Goal: Task Accomplishment & Management: Manage account settings

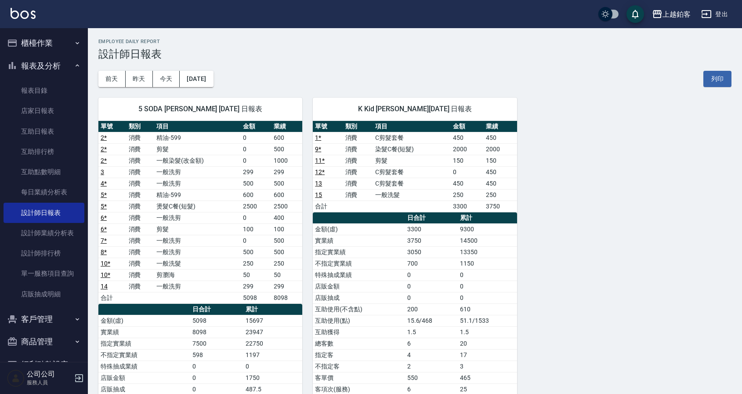
scroll to position [0, 0]
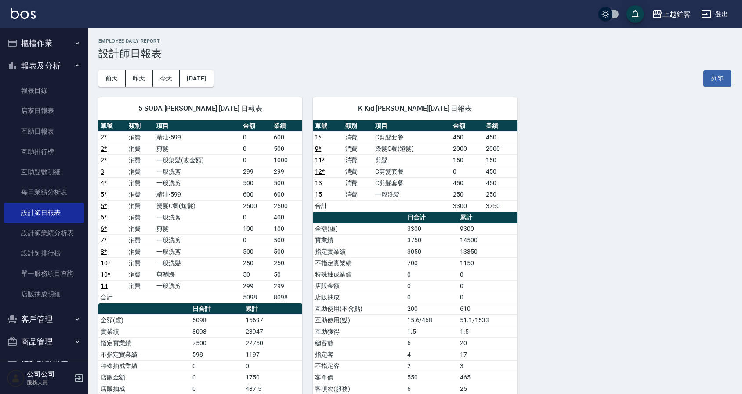
click at [48, 42] on button "櫃檯作業" at bounding box center [44, 43] width 81 height 23
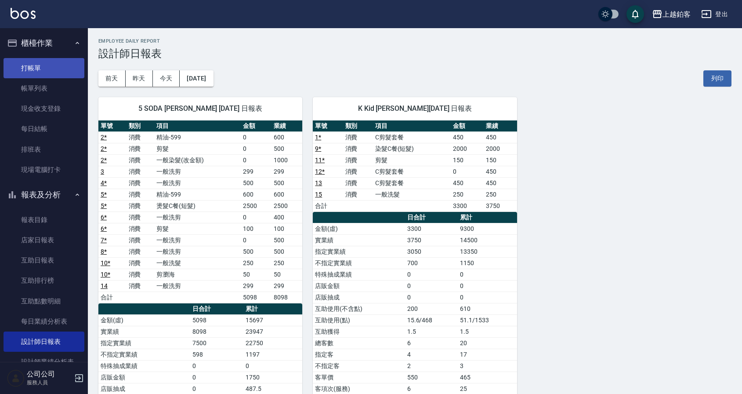
click at [33, 69] on link "打帳單" at bounding box center [44, 68] width 81 height 20
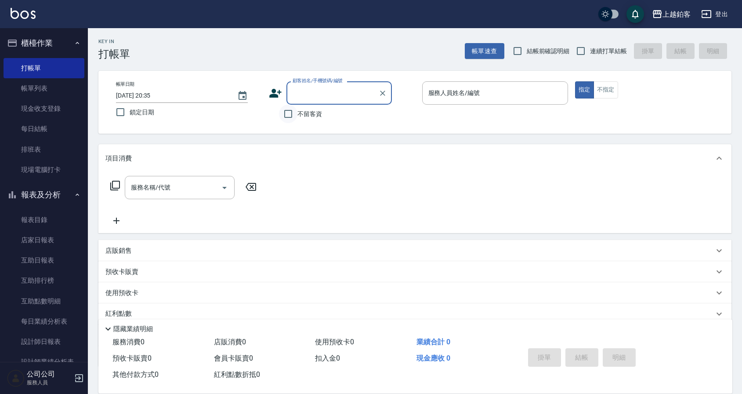
click at [286, 114] on input "不留客資" at bounding box center [288, 114] width 18 height 18
checkbox input "true"
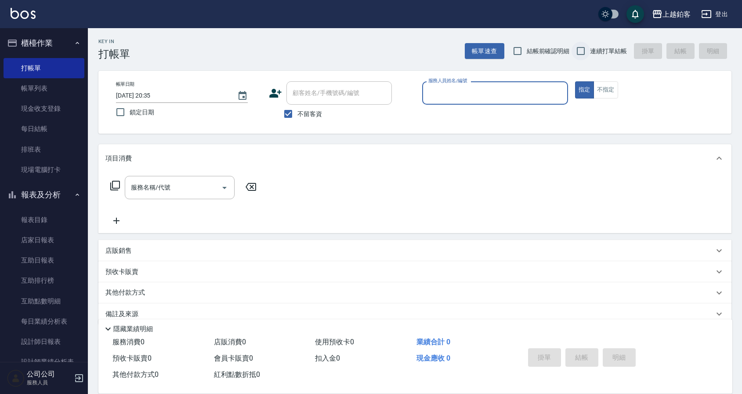
click at [583, 48] on input "連續打單結帳" at bounding box center [580, 51] width 18 height 18
checkbox input "true"
click at [483, 94] on input "服務人員姓名/編號" at bounding box center [495, 92] width 138 height 15
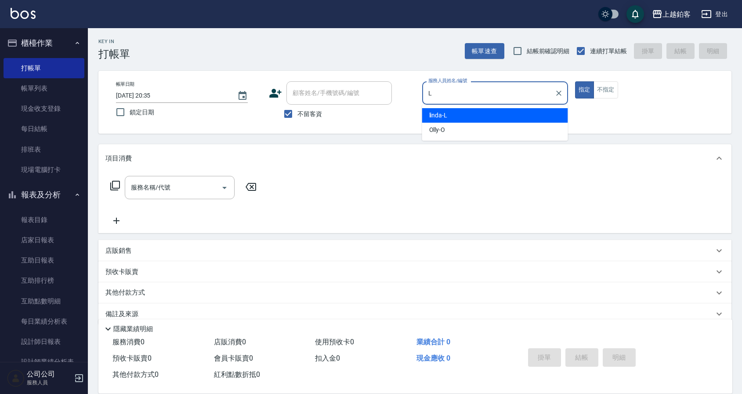
type input "linda-L"
type button "true"
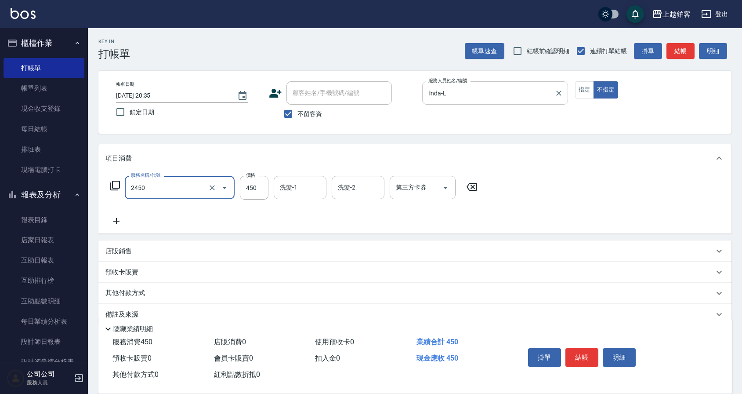
type input "C剪髮套餐(2450)"
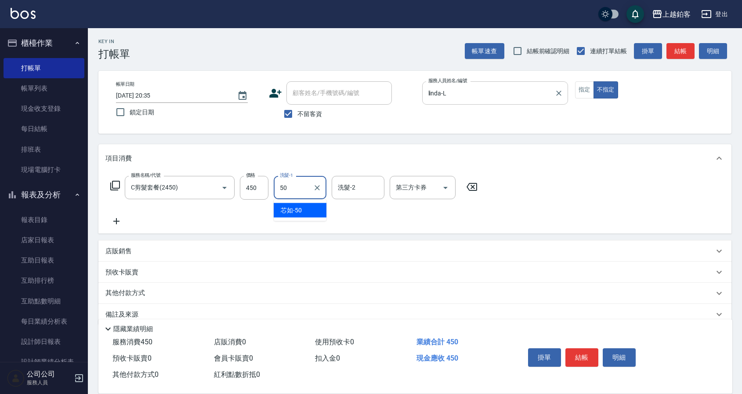
type input "芯如-50"
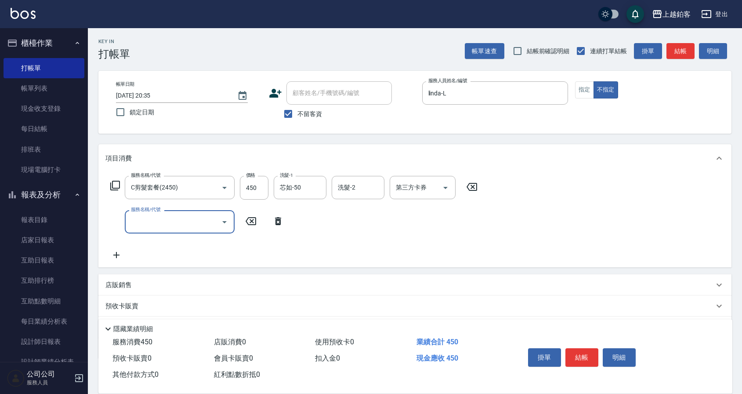
scroll to position [3, 0]
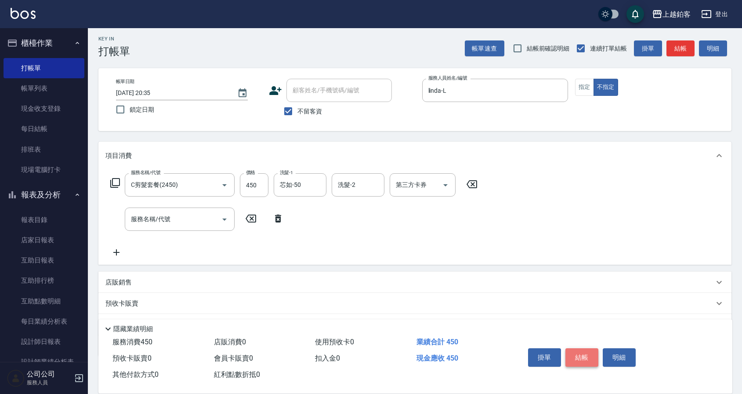
click at [583, 356] on button "結帳" at bounding box center [581, 357] width 33 height 18
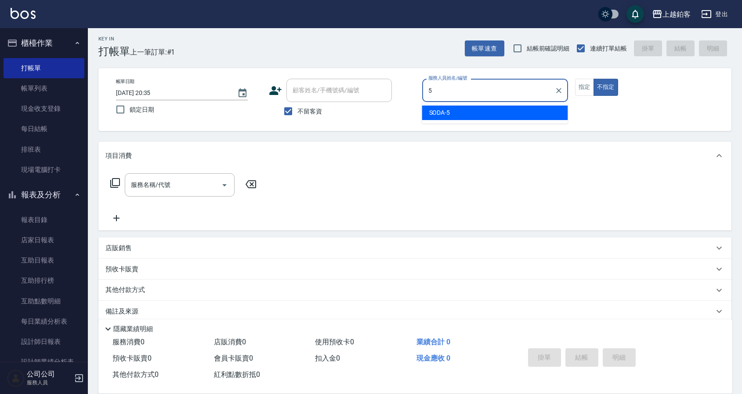
type input "SODA-5"
type button "false"
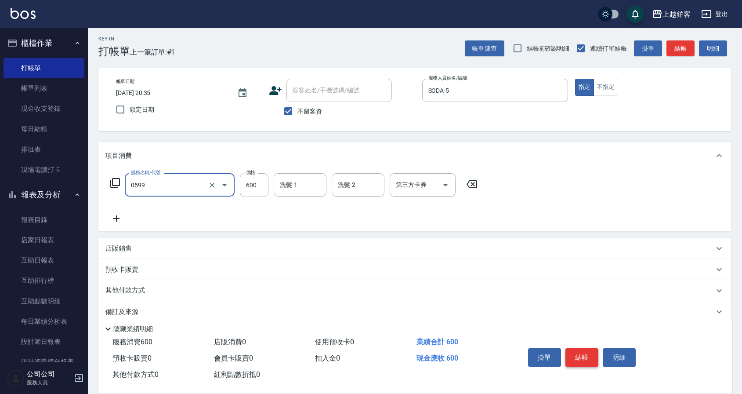
type input "精油-599(0599)"
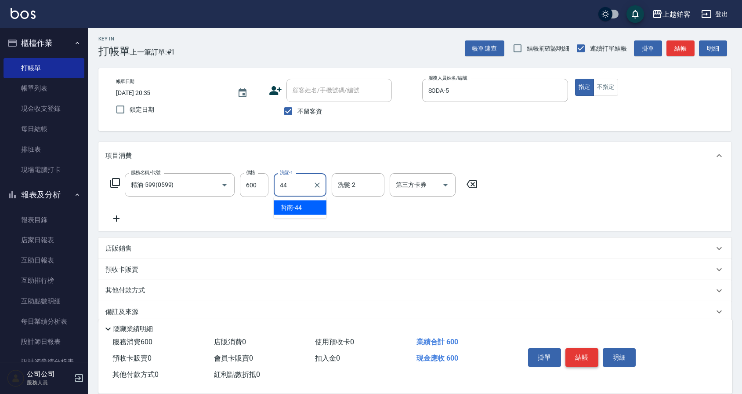
type input "哲南-44"
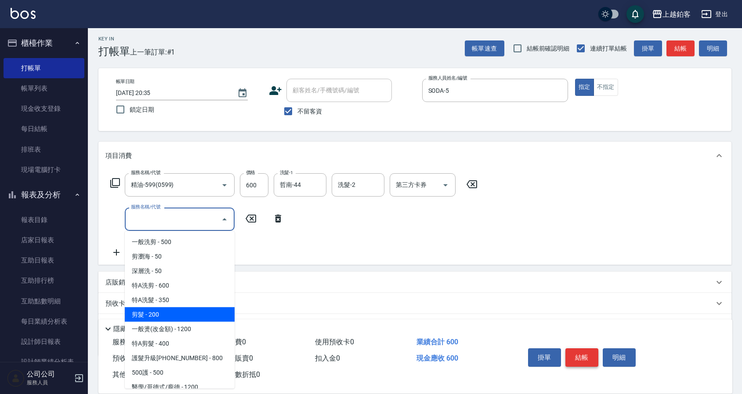
type input "剪髮(200)"
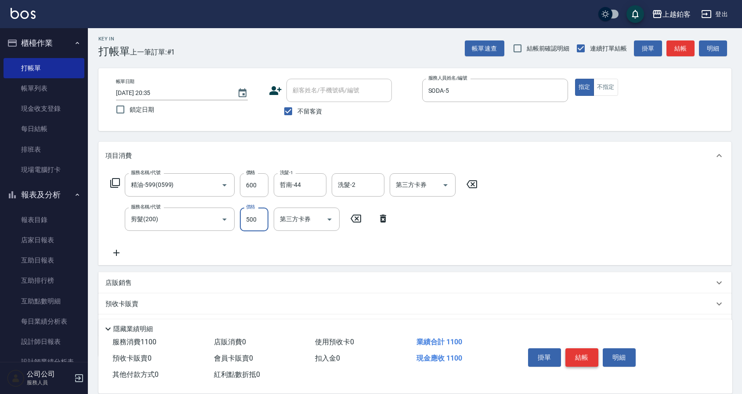
type input "500"
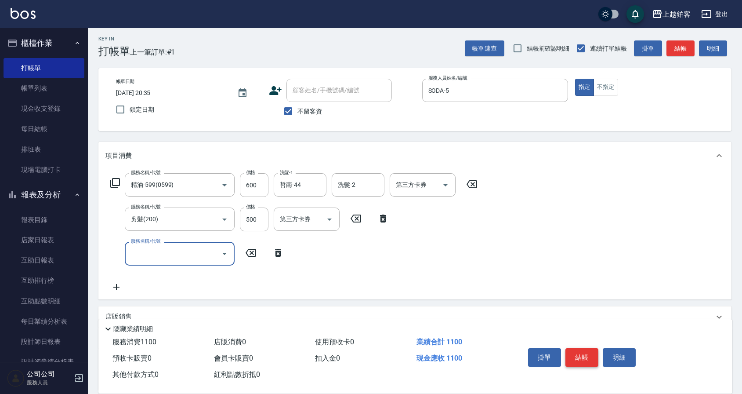
scroll to position [82, 0]
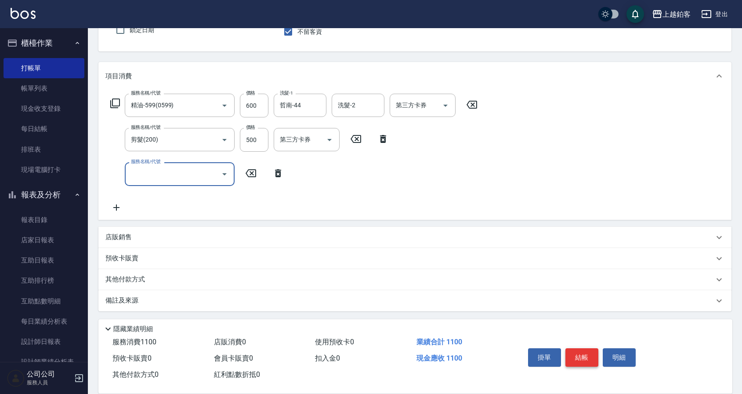
click at [571, 354] on button "結帳" at bounding box center [581, 357] width 33 height 18
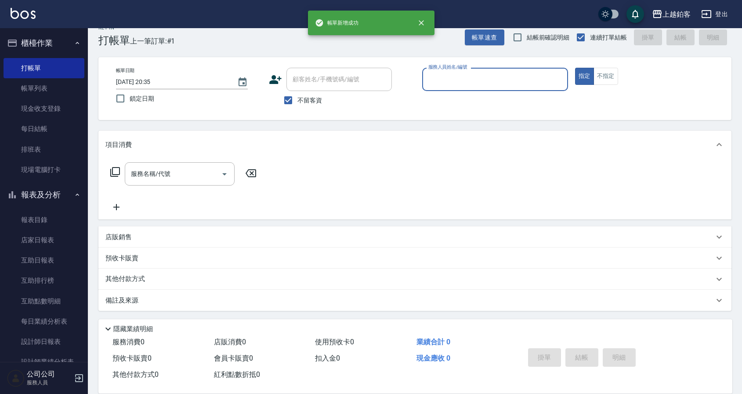
scroll to position [14, 0]
type input "linda-L"
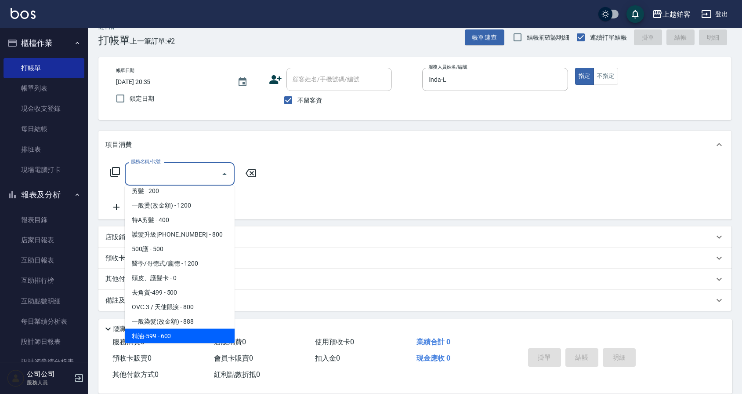
scroll to position [93, 0]
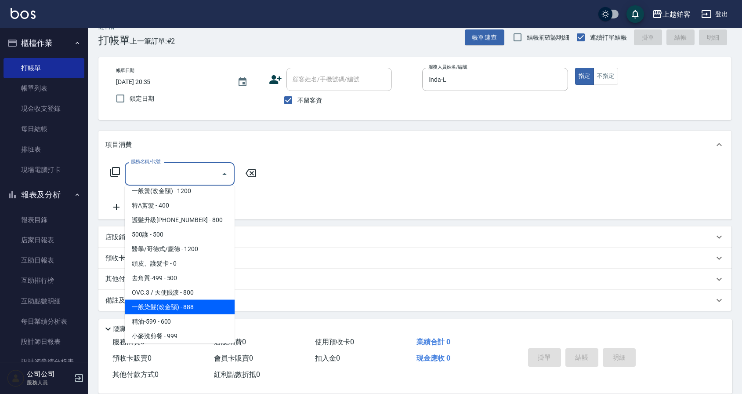
type input "一般染髮(改金額)(501)"
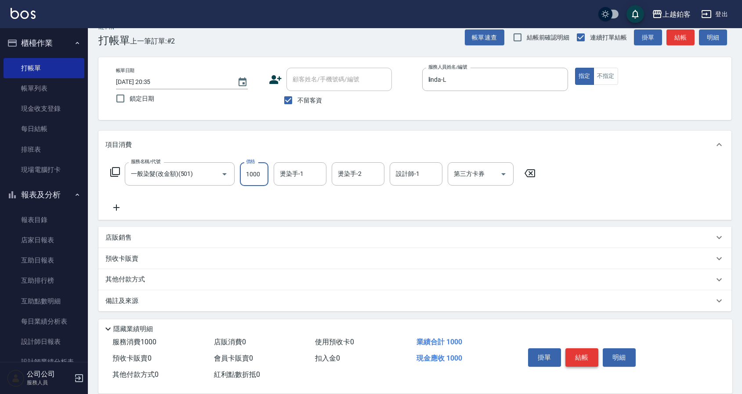
type input "1000"
type input "芯如-50"
type input "linda-L"
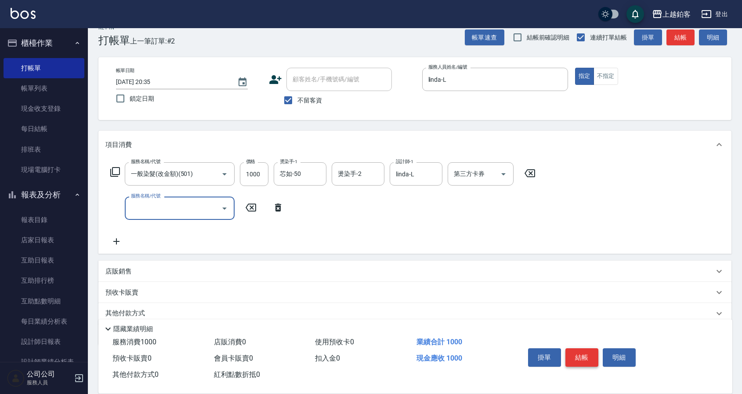
click at [577, 360] on button "結帳" at bounding box center [581, 357] width 33 height 18
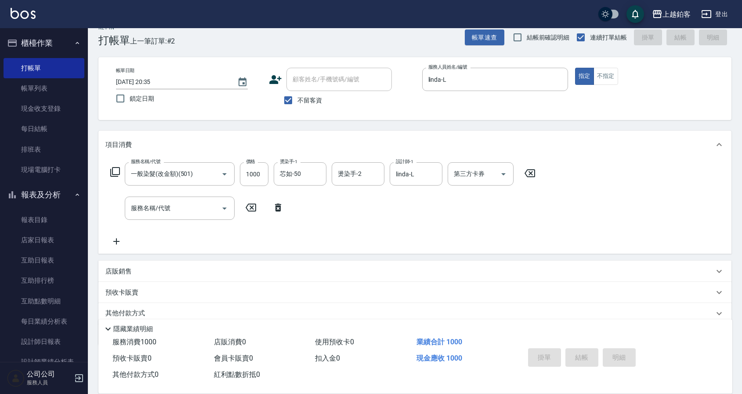
type input "2025/09/06 20:37"
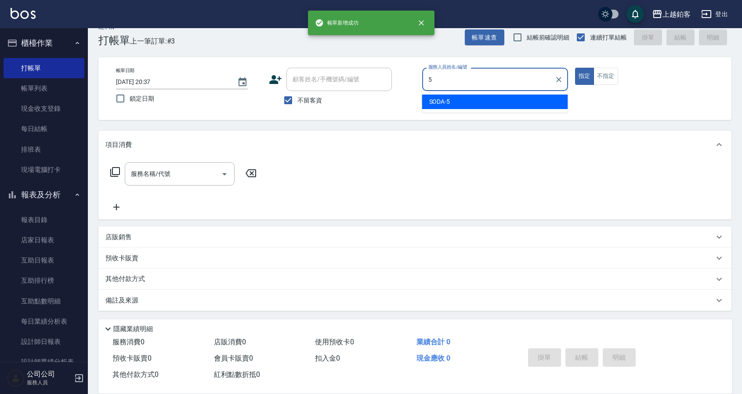
type input "SODA-5"
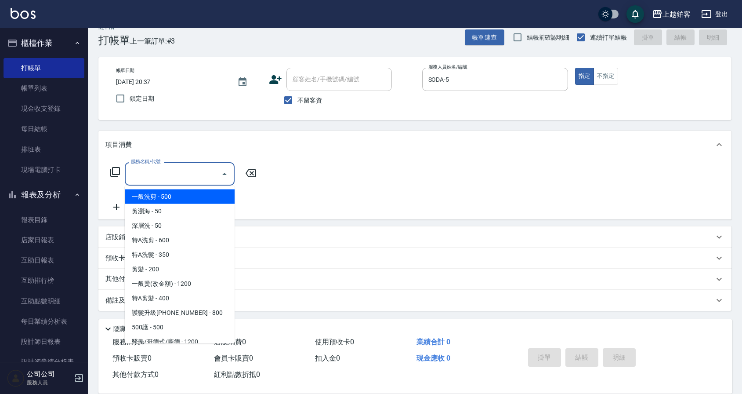
type input "一般洗剪(5)"
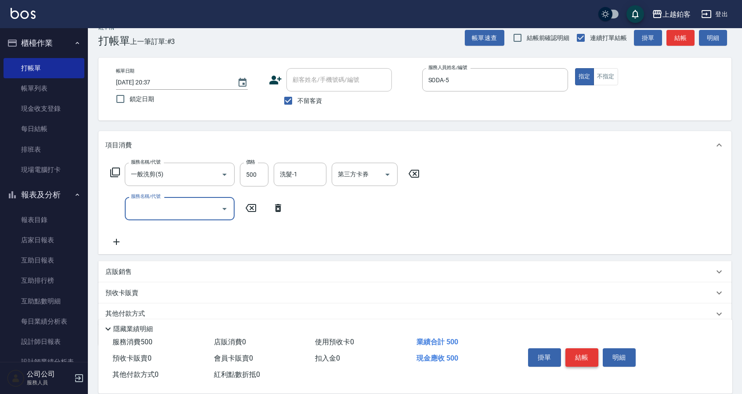
scroll to position [0, 0]
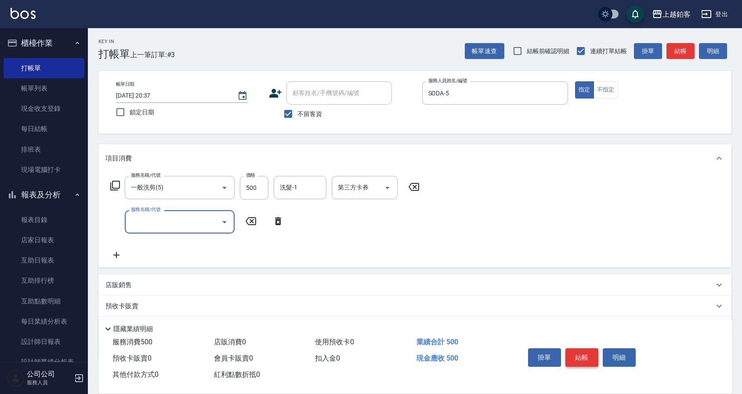
click at [571, 357] on button "結帳" at bounding box center [581, 357] width 33 height 18
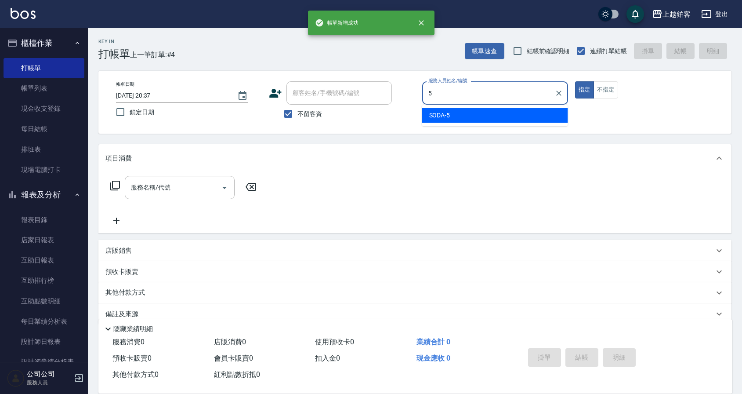
type input "SODA-5"
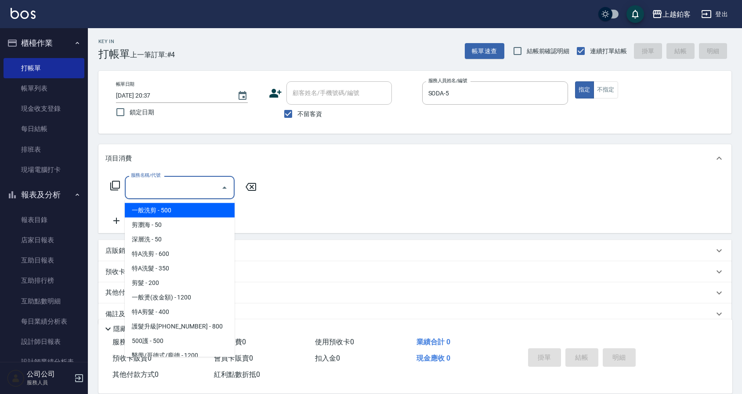
type input "一般洗剪(5)"
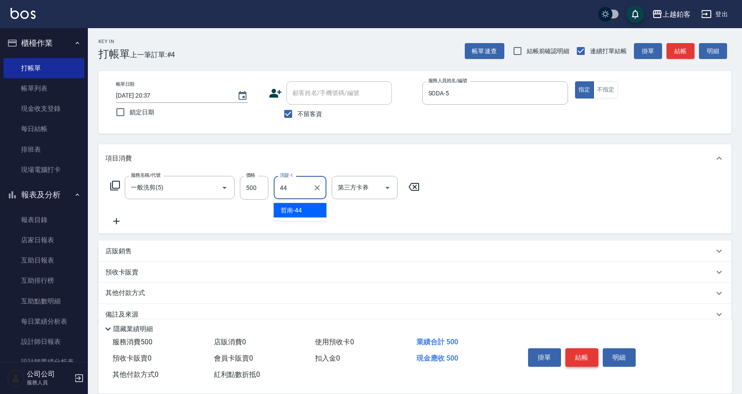
type input "哲南-44"
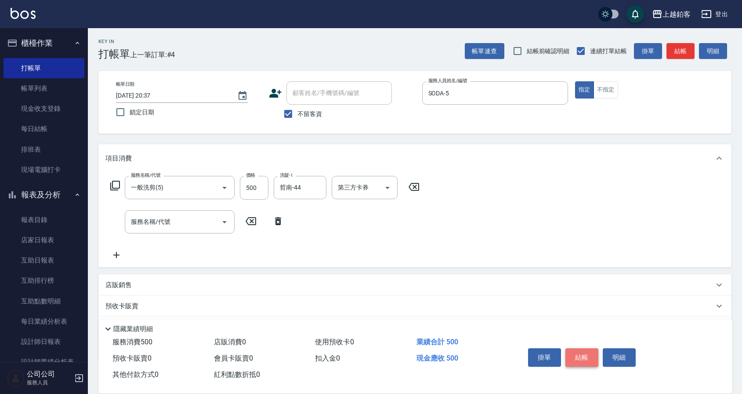
click at [575, 359] on button "結帳" at bounding box center [581, 357] width 33 height 18
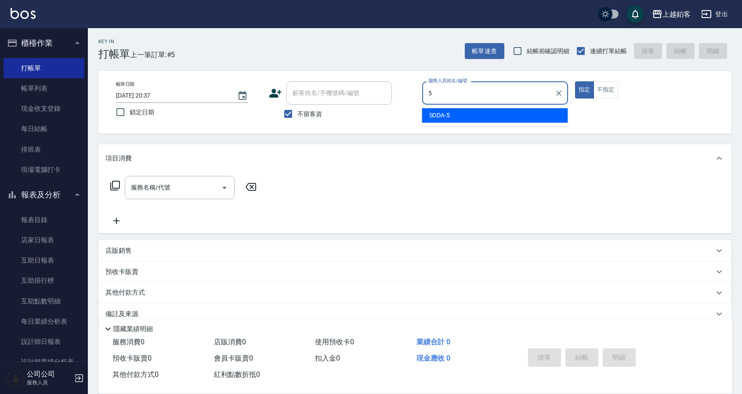
type input "SODA-5"
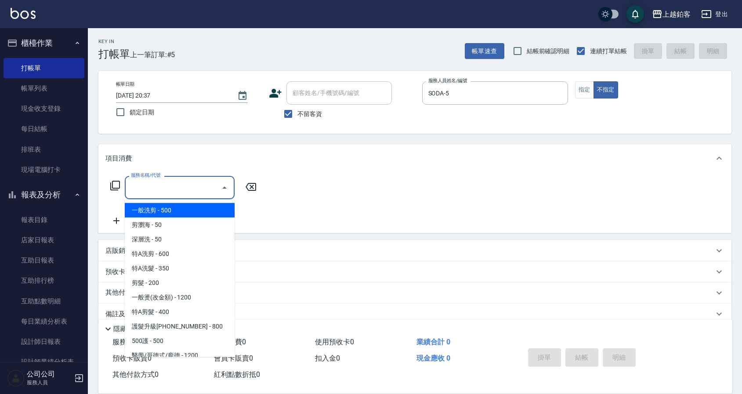
type input "一般洗剪(5)"
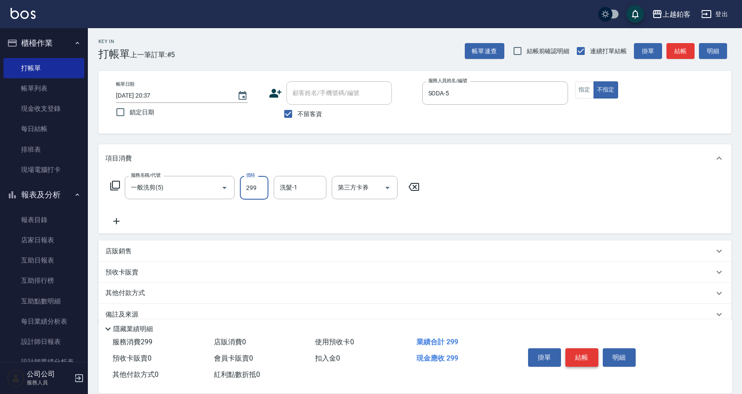
type input "299"
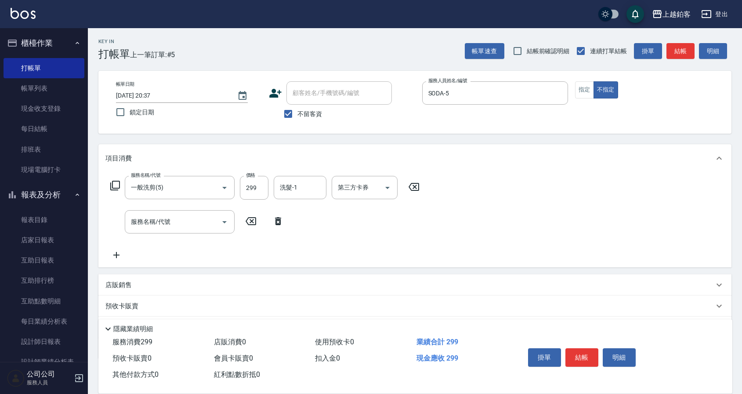
click at [578, 366] on div "掛單 結帳 明細" at bounding box center [581, 358] width 115 height 28
click at [579, 353] on button "結帳" at bounding box center [581, 357] width 33 height 18
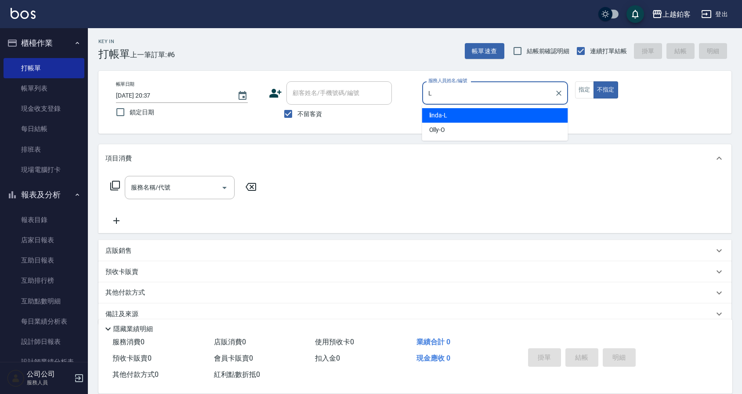
type input "linda-L"
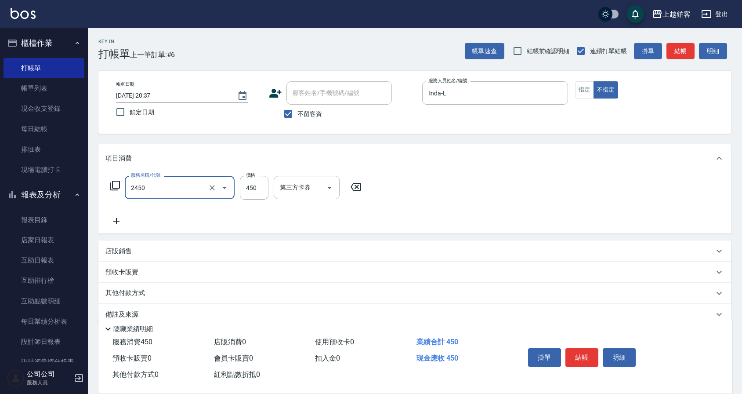
type input "C剪髮套餐(2450)"
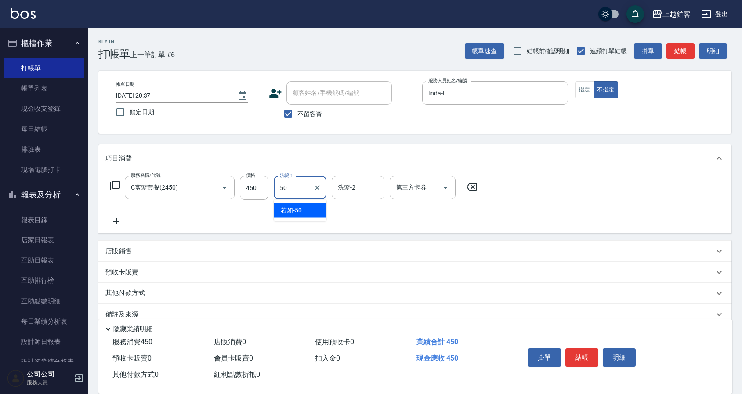
type input "芯如-50"
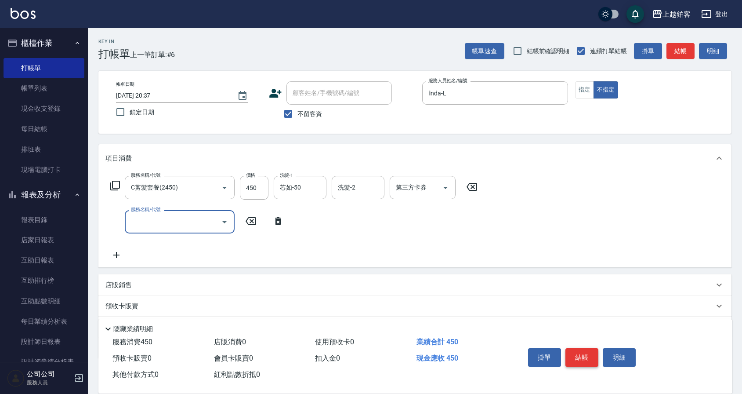
click at [581, 357] on button "結帳" at bounding box center [581, 357] width 33 height 18
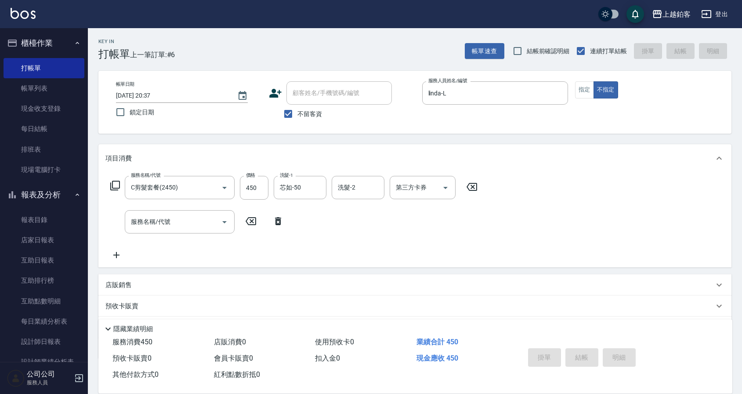
type input "2025/09/06 20:38"
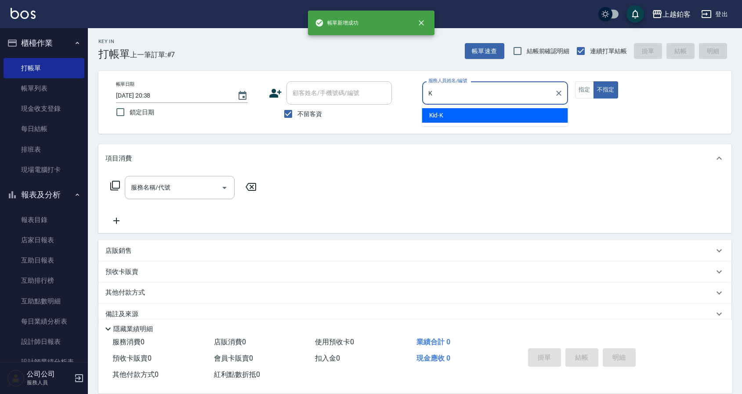
type input "Kid-K"
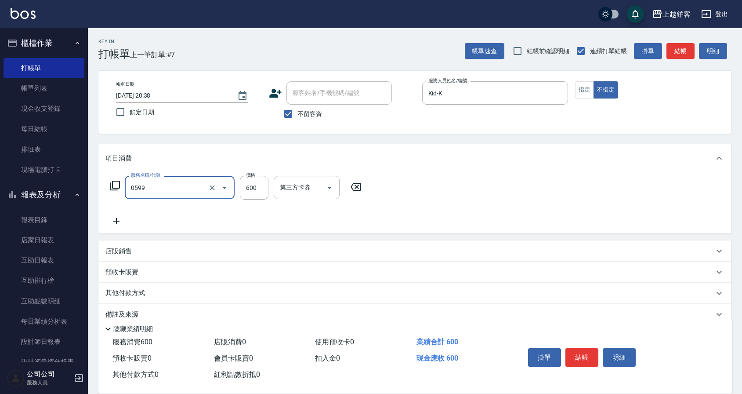
type input "精油-599(0599)"
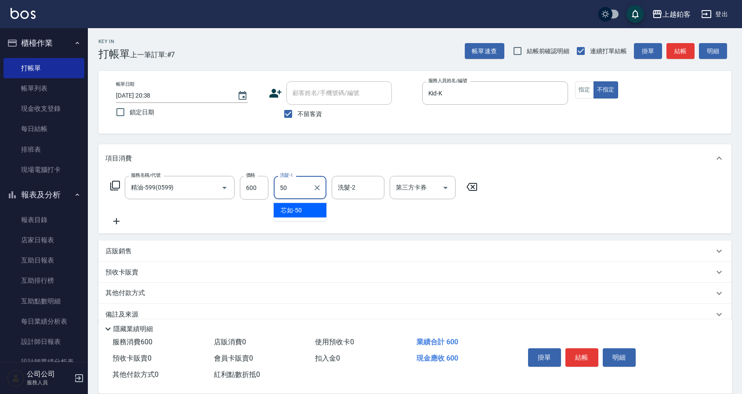
type input "芯如-50"
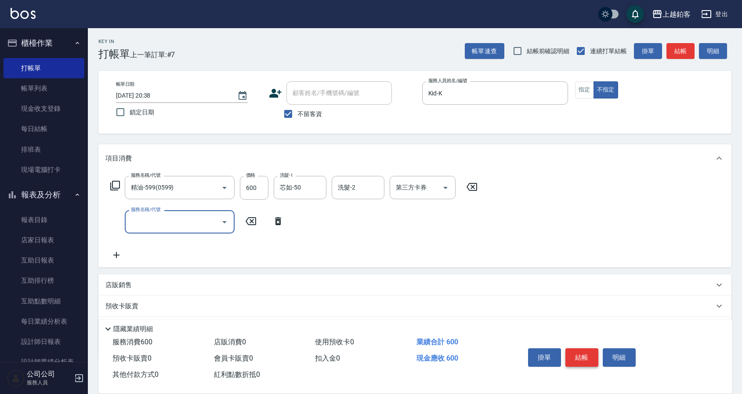
click at [590, 348] on button "結帳" at bounding box center [581, 357] width 33 height 18
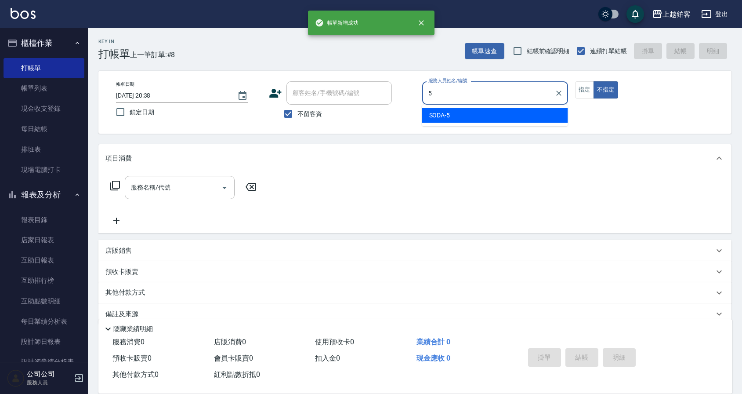
type input "SODA-5"
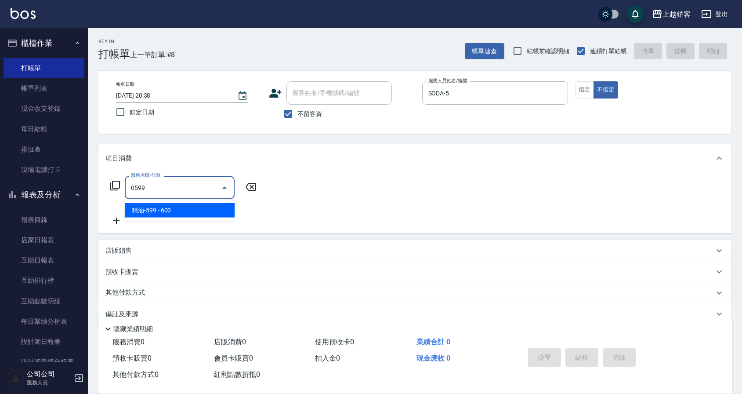
type input "精油-599(0599)"
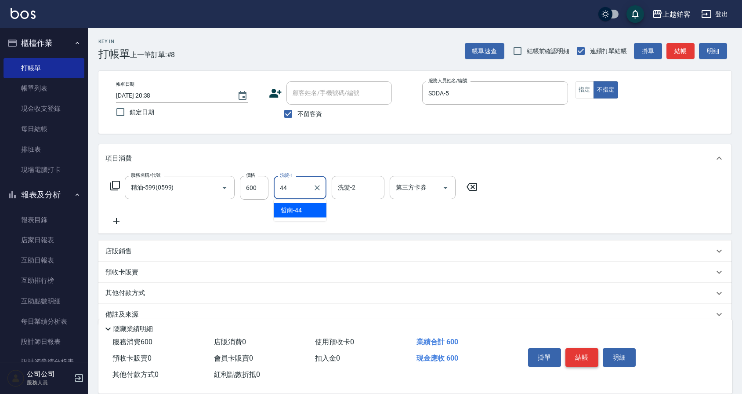
type input "哲南-44"
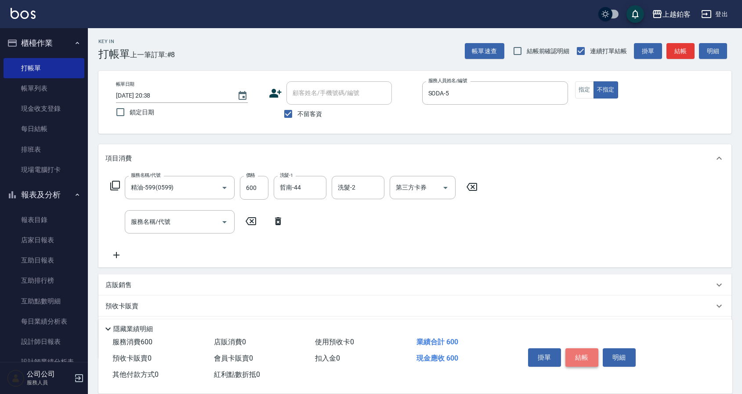
click at [584, 355] on button "結帳" at bounding box center [581, 357] width 33 height 18
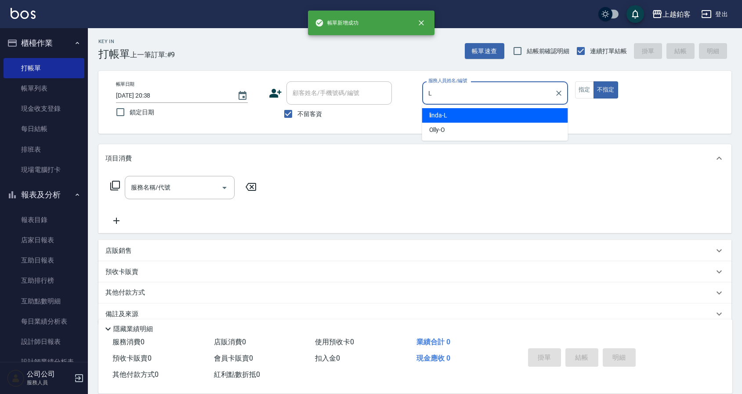
type input "linda-L"
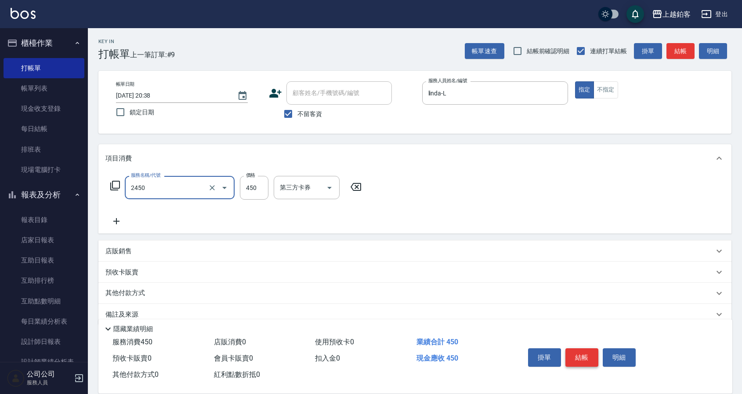
type input "C剪髮套餐(2450)"
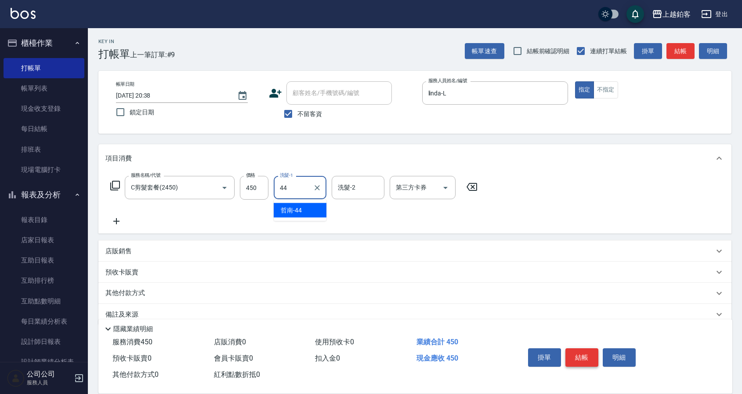
type input "哲南-44"
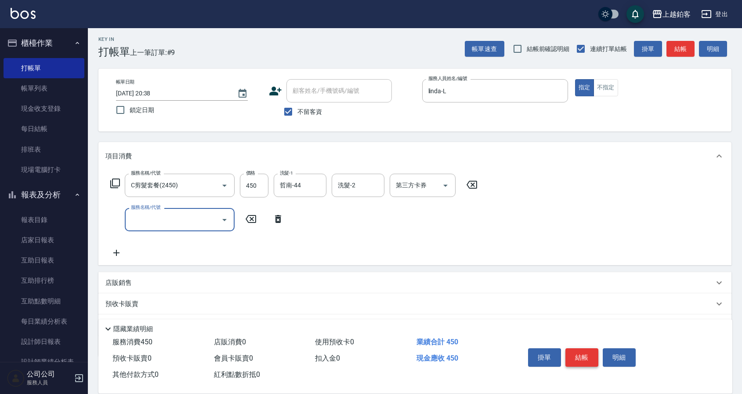
scroll to position [3, 0]
click at [589, 356] on button "結帳" at bounding box center [581, 357] width 33 height 18
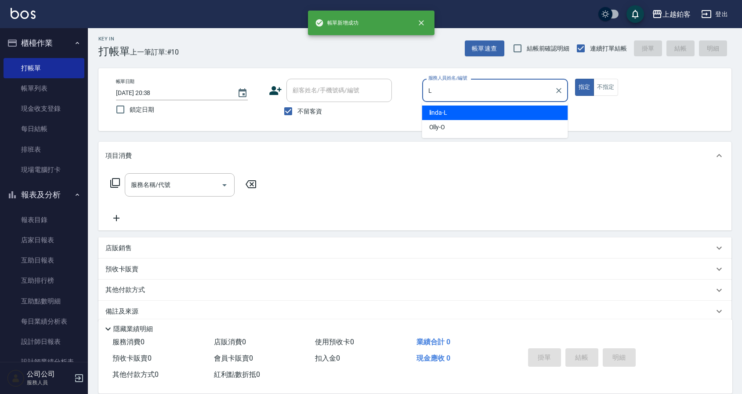
type input "linda-L"
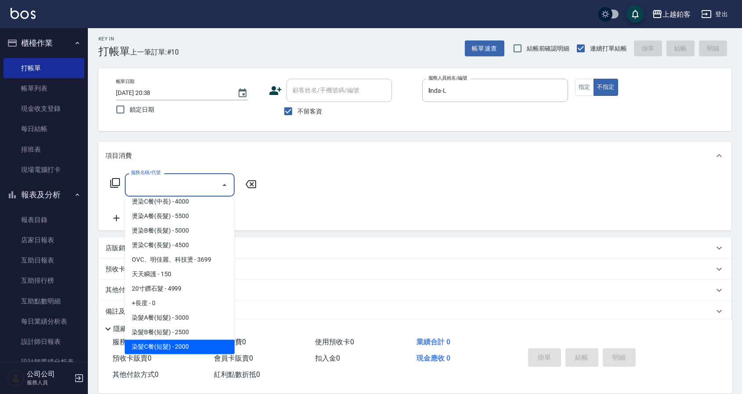
scroll to position [615, 0]
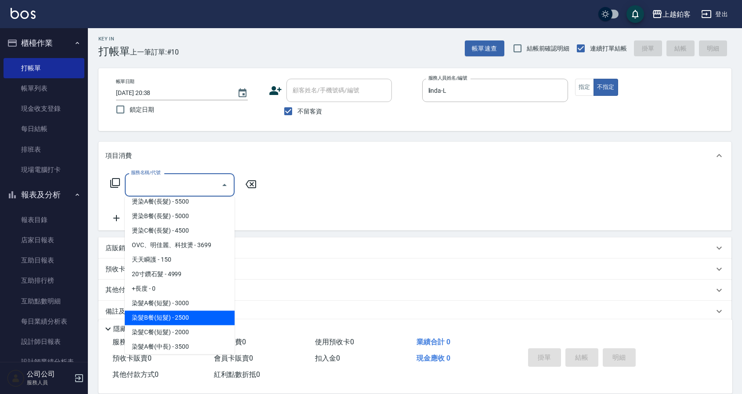
type input "染髮B餐(短髮)(5202)"
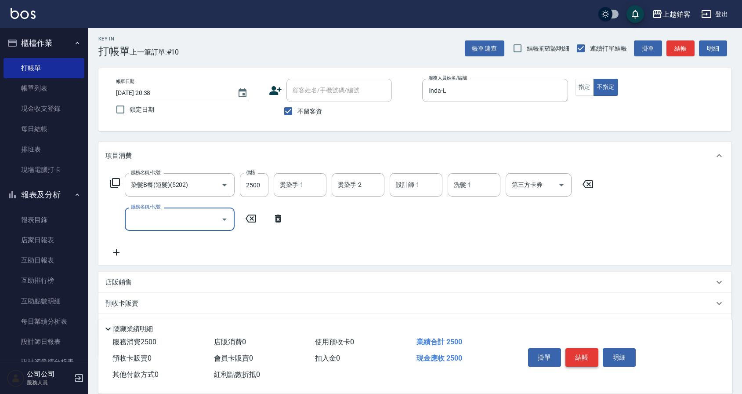
click at [575, 351] on button "結帳" at bounding box center [581, 357] width 33 height 18
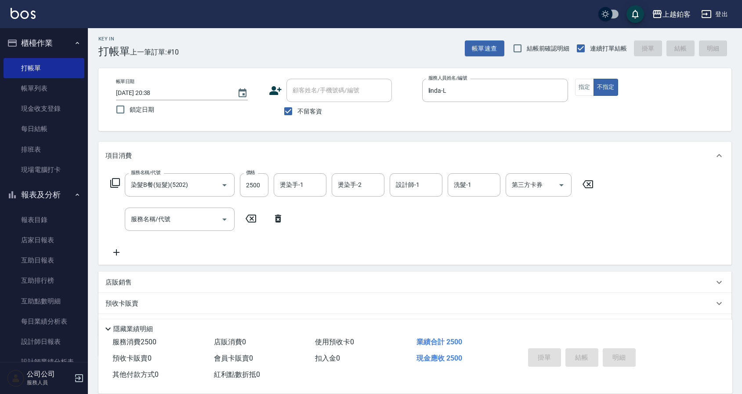
type input "2025/09/06 20:39"
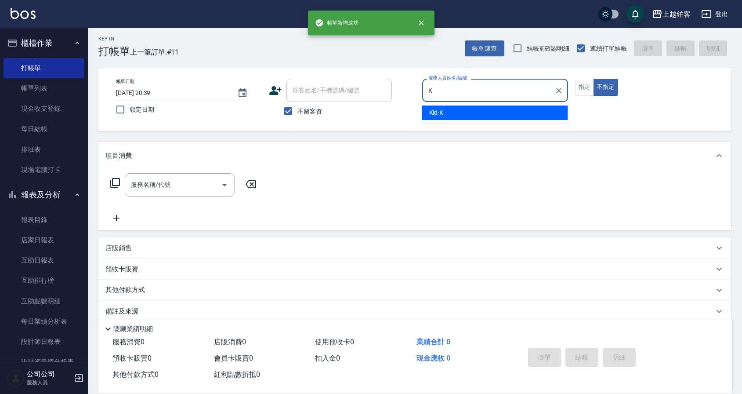
type input "Kid-K"
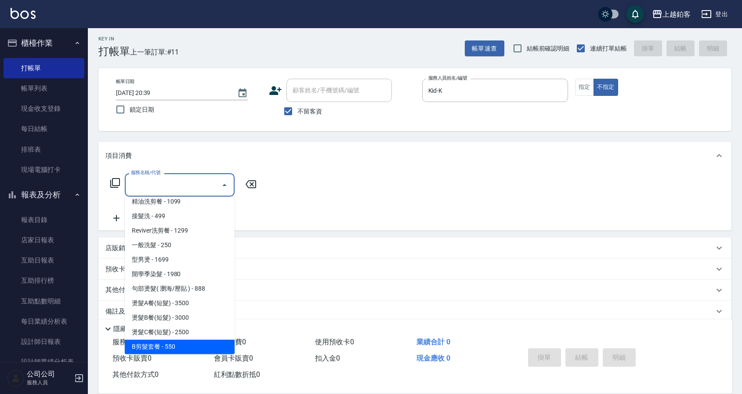
scroll to position [281, 0]
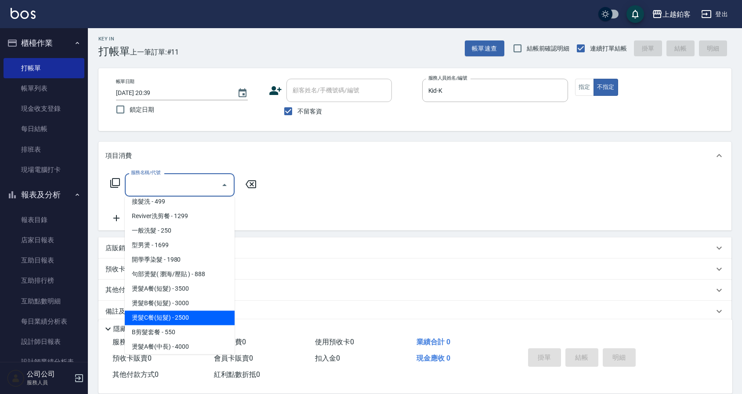
type input "燙髮C餐(短髮)(2203)"
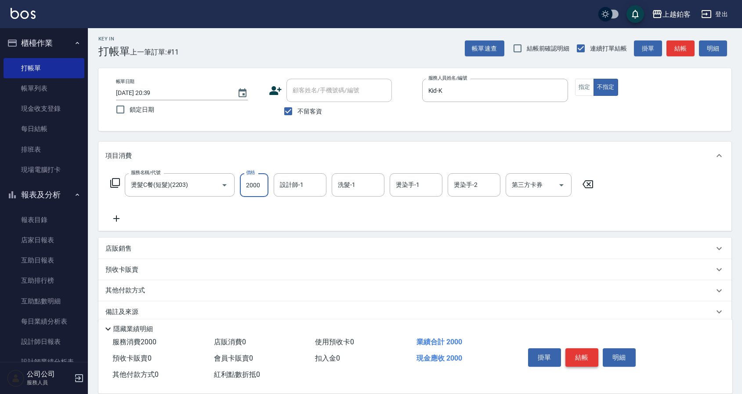
type input "2000"
click at [309, 195] on div "設計師-1 芯如-50 設計師-1" at bounding box center [303, 185] width 58 height 24
click at [309, 193] on div "芯如-50 設計師-1" at bounding box center [300, 184] width 53 height 23
type input "芯"
type input "Kid-K"
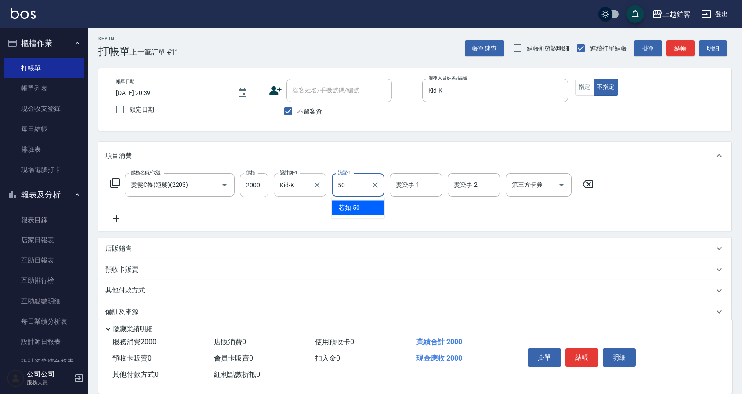
type input "芯如-50"
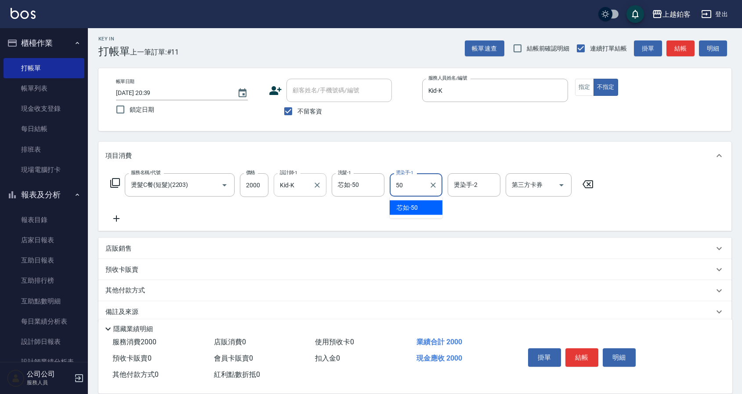
type input "芯如-50"
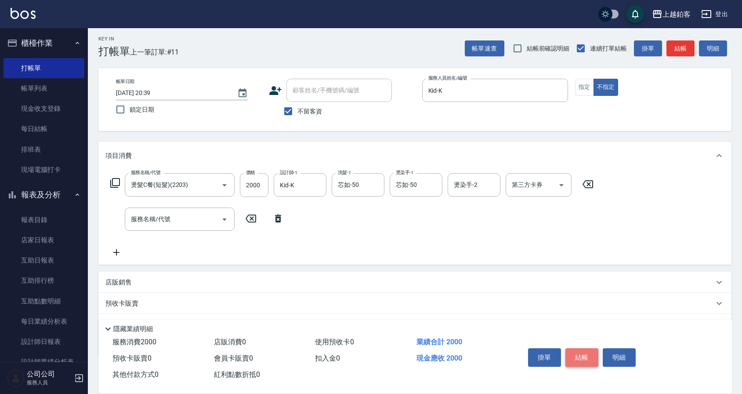
click at [580, 357] on button "結帳" at bounding box center [581, 357] width 33 height 18
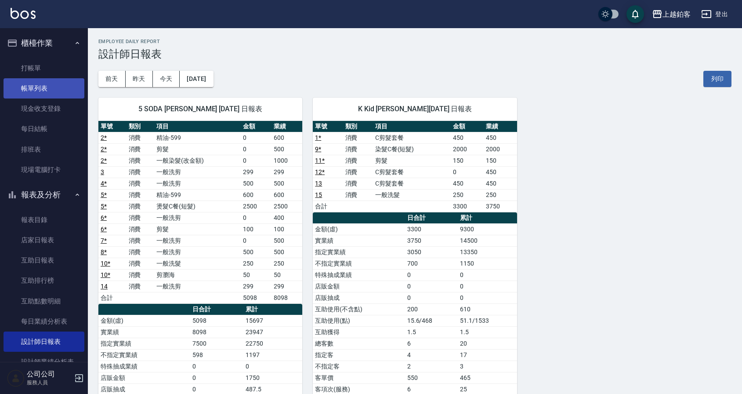
click at [43, 86] on link "帳單列表" at bounding box center [44, 88] width 81 height 20
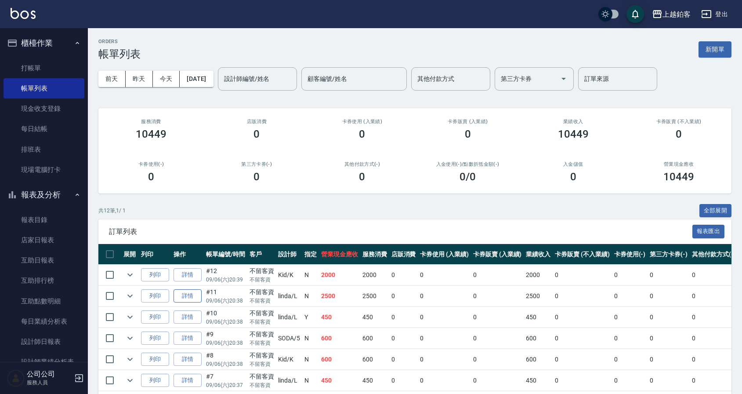
click at [183, 298] on link "詳情" at bounding box center [188, 296] width 28 height 14
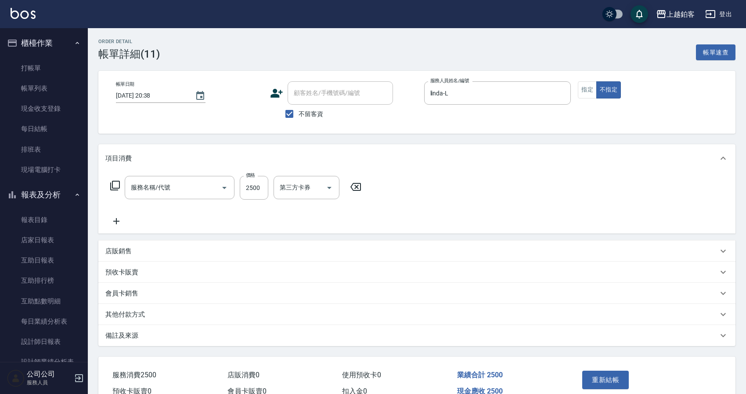
type input "2025/09/06 20:38"
checkbox input "true"
type input "linda-L"
type input "染髮B餐(短髮)(5202)"
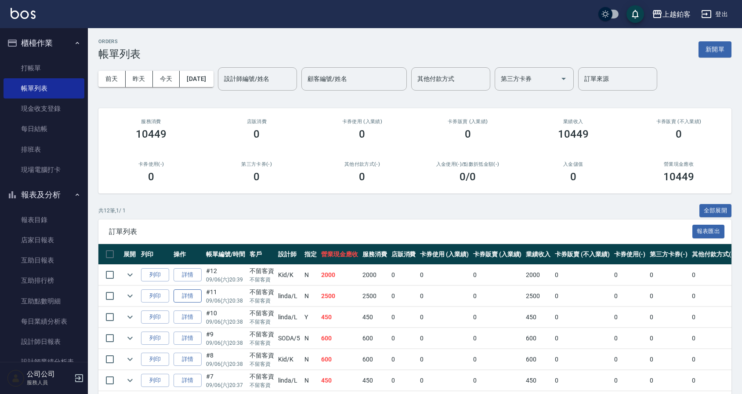
click at [191, 297] on link "詳情" at bounding box center [188, 296] width 28 height 14
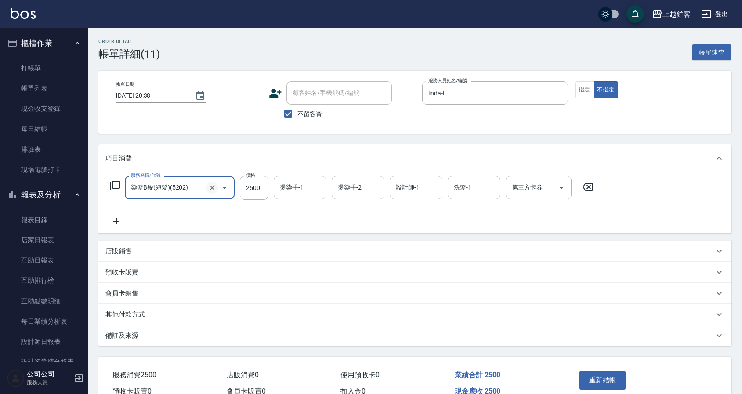
click at [213, 189] on icon "Clear" at bounding box center [212, 187] width 5 height 5
type input "染髮B餐(短髮)(5202)"
click at [582, 184] on icon at bounding box center [588, 186] width 22 height 11
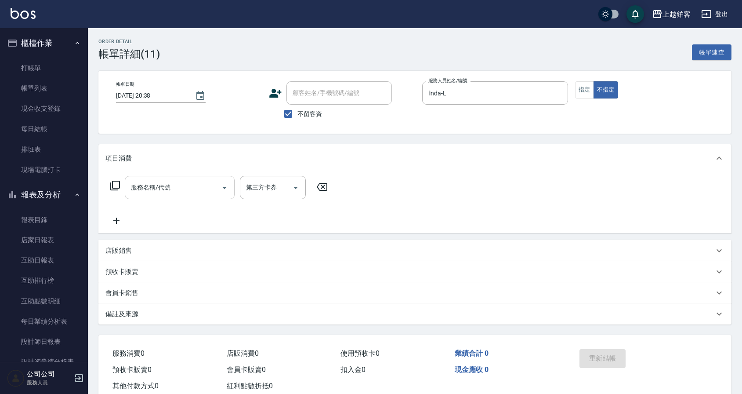
click at [181, 188] on input "服務名稱/代號" at bounding box center [173, 187] width 89 height 15
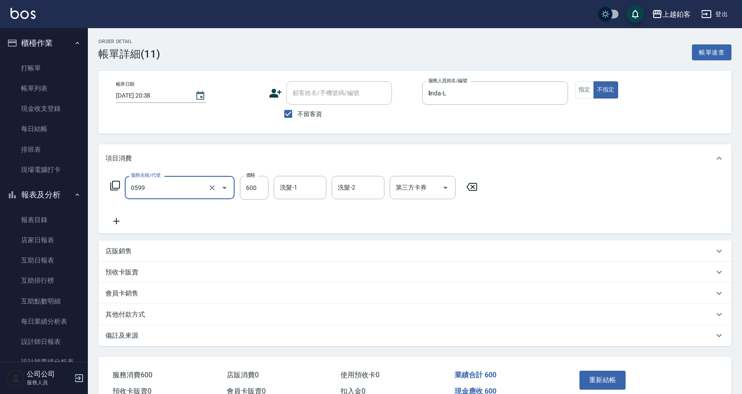
type input "精油-599(0599)"
type input "400"
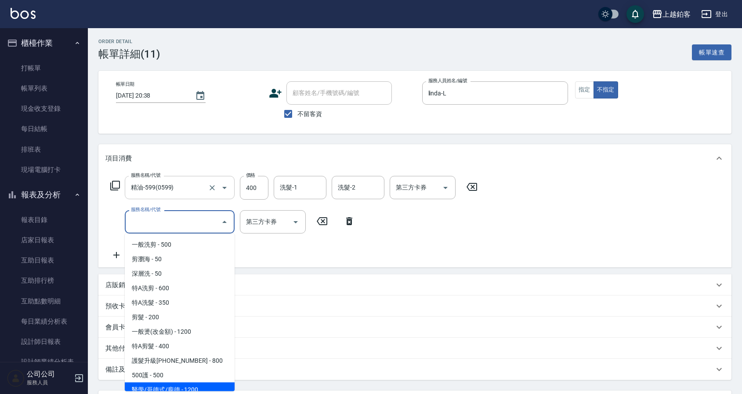
scroll to position [6, 0]
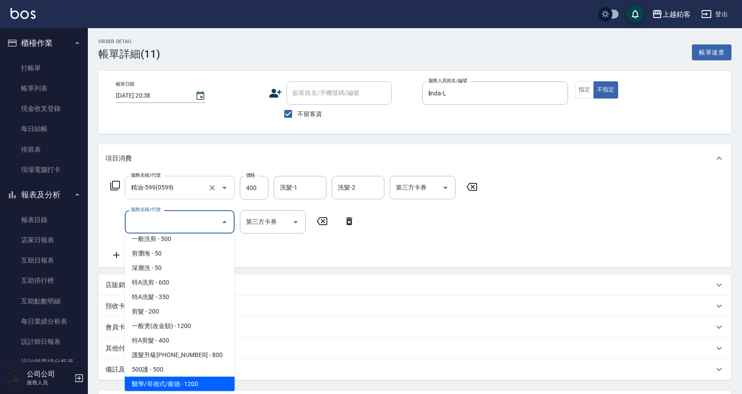
type input "醫學/哥德式/龐德(417)"
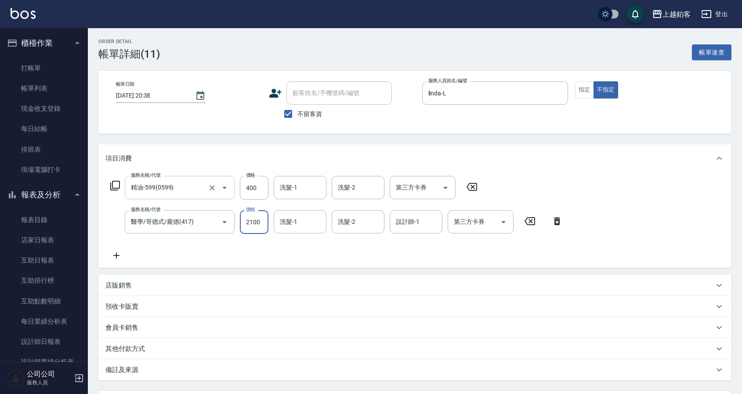
type input "2100"
type input "芯如-50"
type input "linda-L"
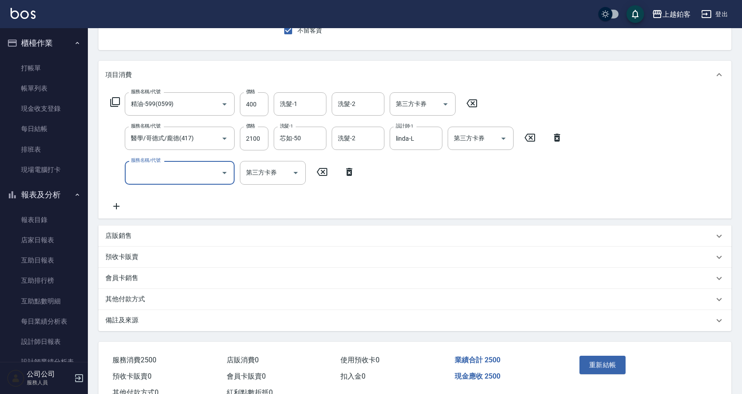
scroll to position [114, 0]
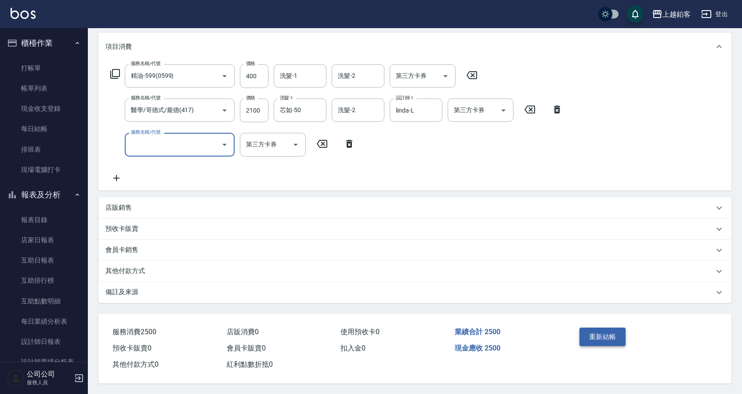
click at [603, 339] on button "重新結帳" at bounding box center [602, 336] width 47 height 18
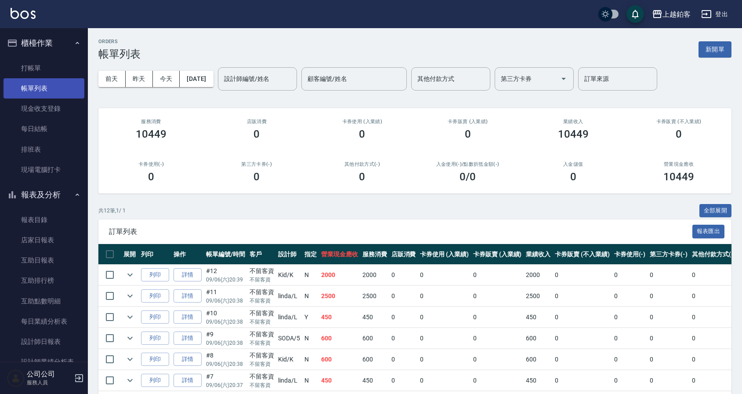
scroll to position [13, 0]
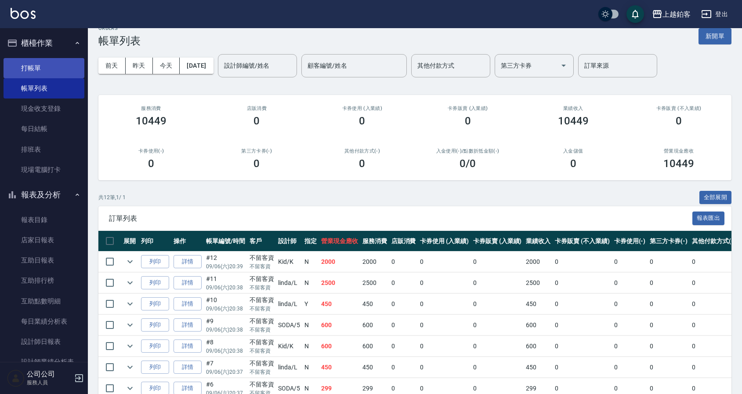
click at [47, 68] on link "打帳單" at bounding box center [44, 68] width 81 height 20
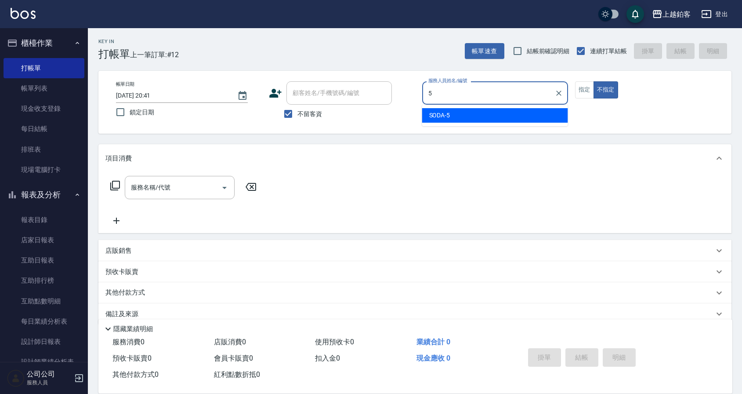
type input "SODA-5"
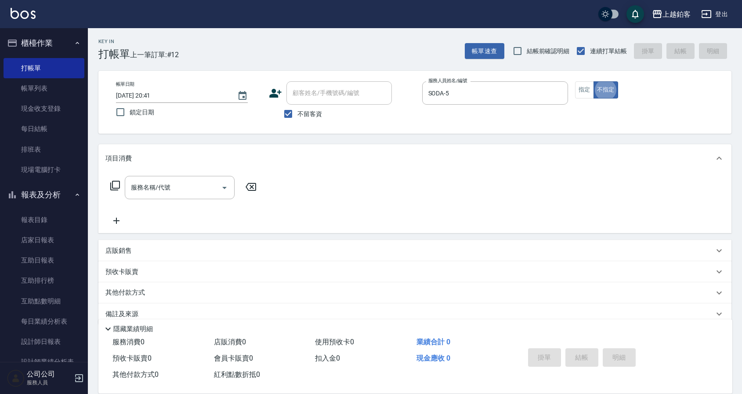
type button "false"
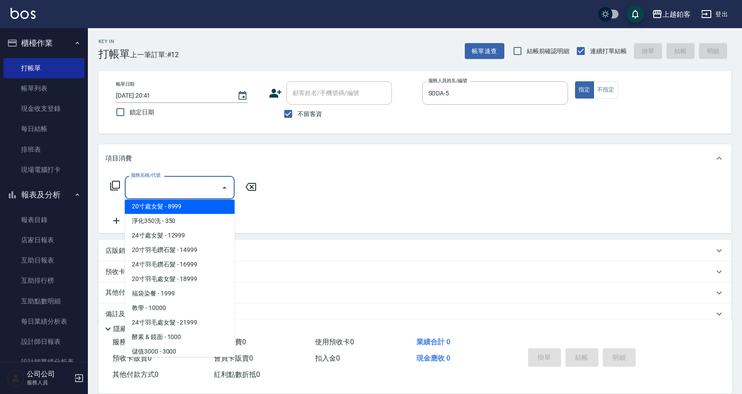
scroll to position [960, 0]
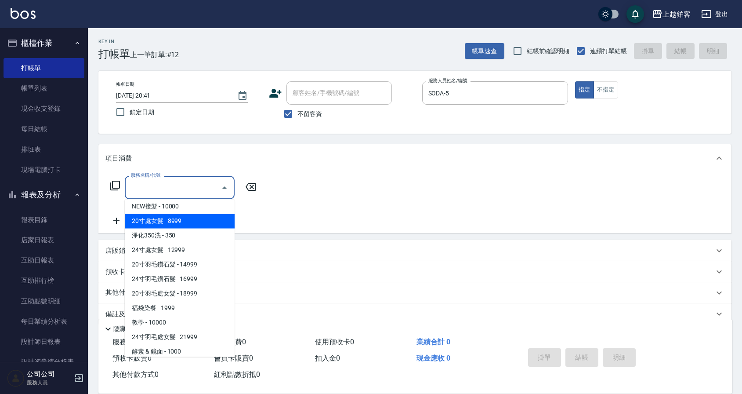
type input "淨化350洗(10020)"
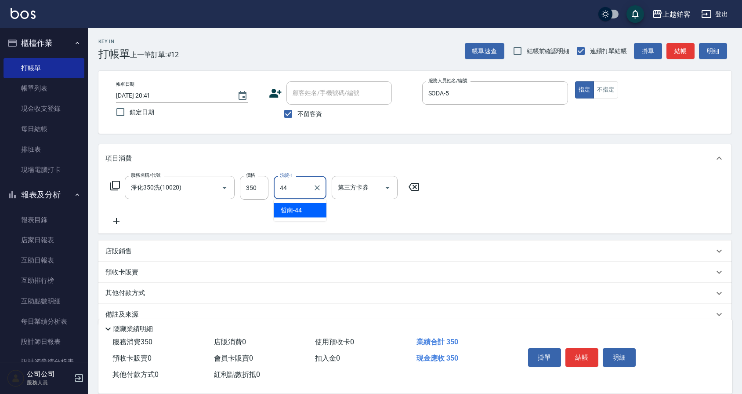
type input "哲南-44"
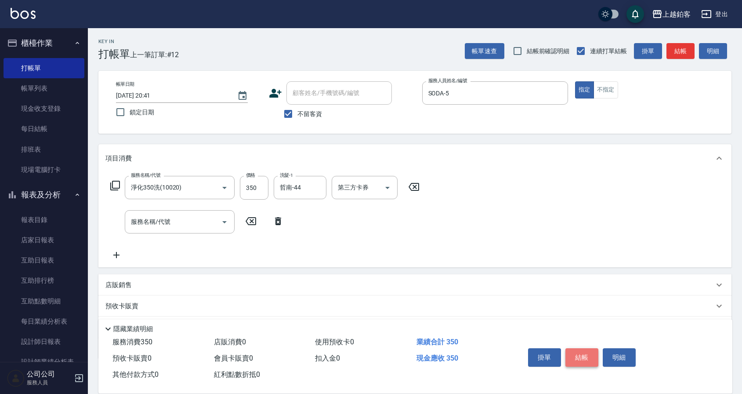
click at [570, 348] on button "結帳" at bounding box center [581, 357] width 33 height 18
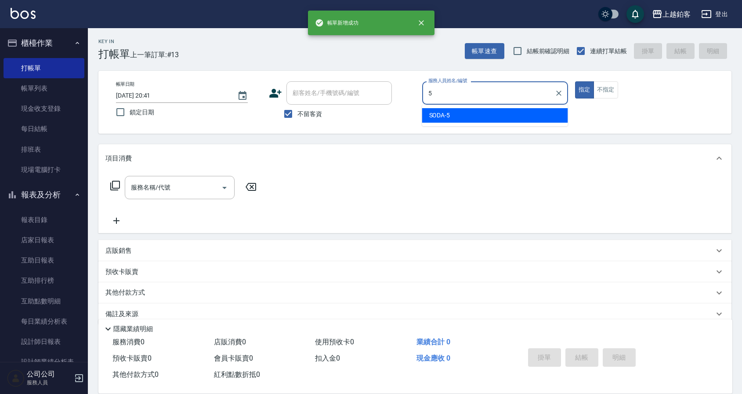
type input "SODA-5"
type button "true"
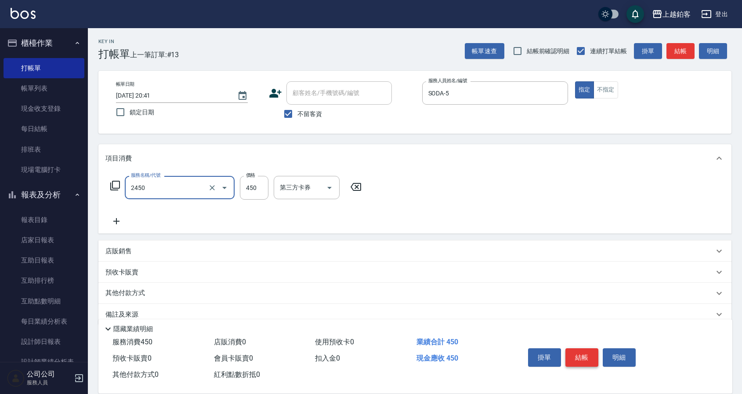
type input "C剪髮套餐(2450)"
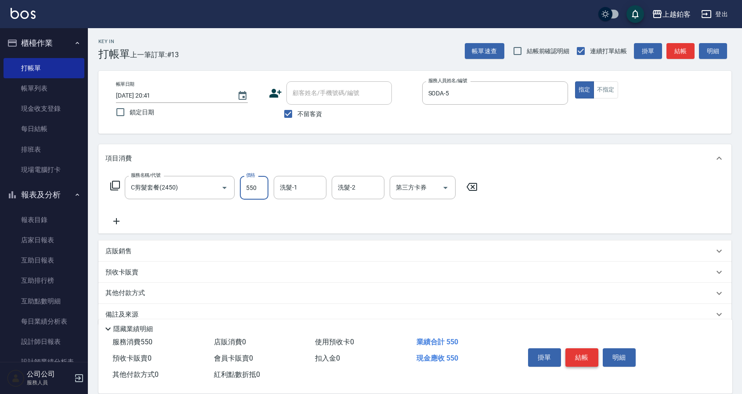
type input "550"
type input "哲南-44"
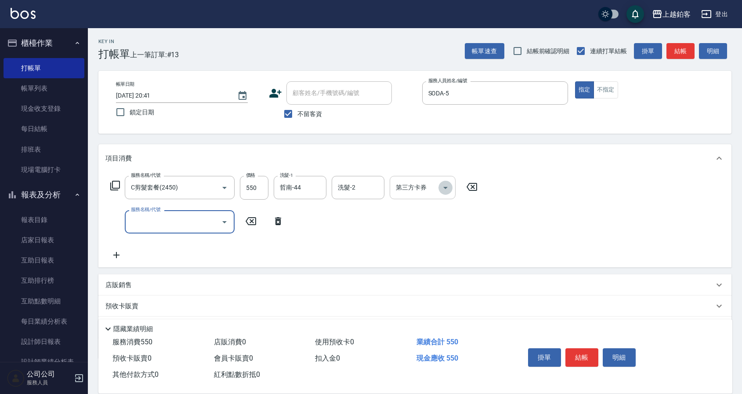
drag, startPoint x: 449, startPoint y: 184, endPoint x: 446, endPoint y: 187, distance: 4.7
click at [449, 184] on icon "Open" at bounding box center [445, 187] width 11 height 11
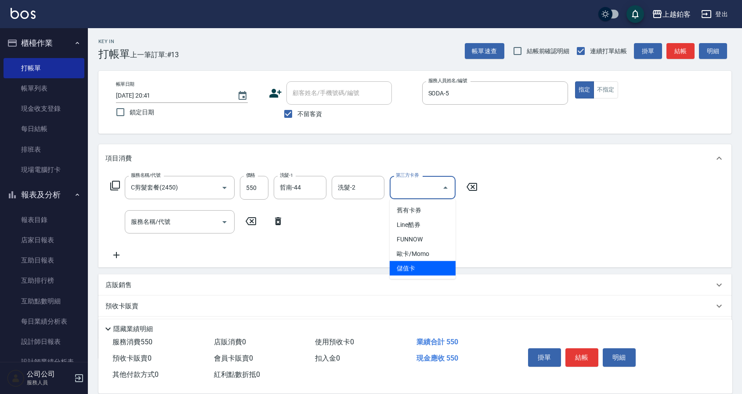
scroll to position [0, 0]
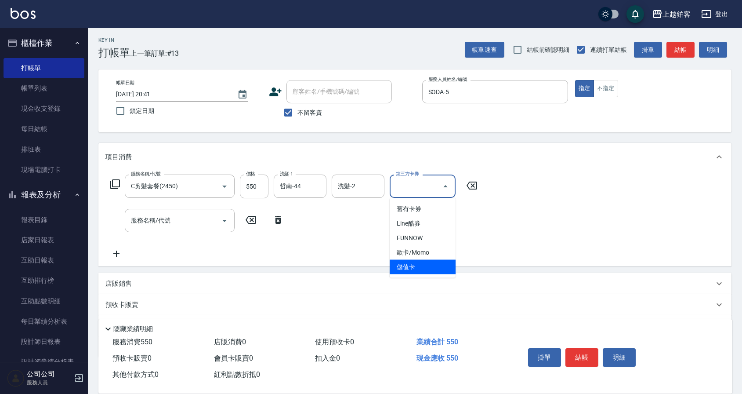
click at [417, 264] on span "儲值卡" at bounding box center [423, 267] width 66 height 14
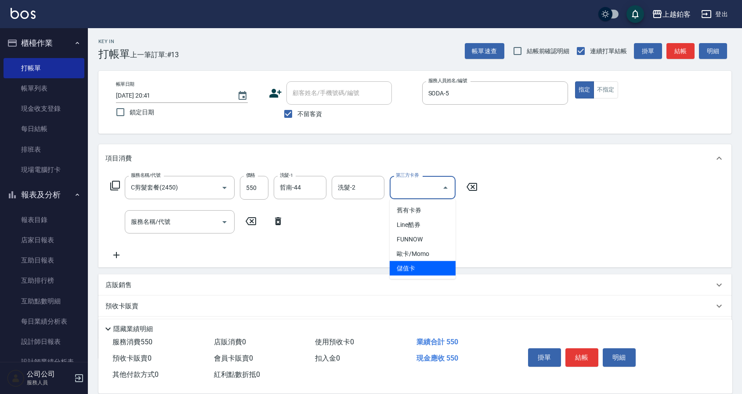
type input "儲值卡"
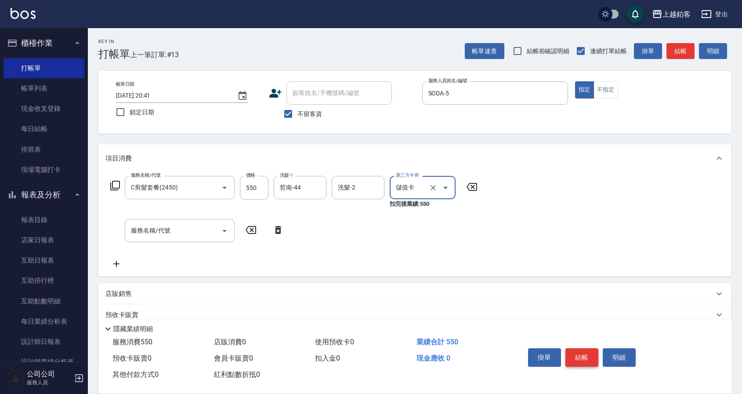
click at [580, 348] on button "結帳" at bounding box center [581, 357] width 33 height 18
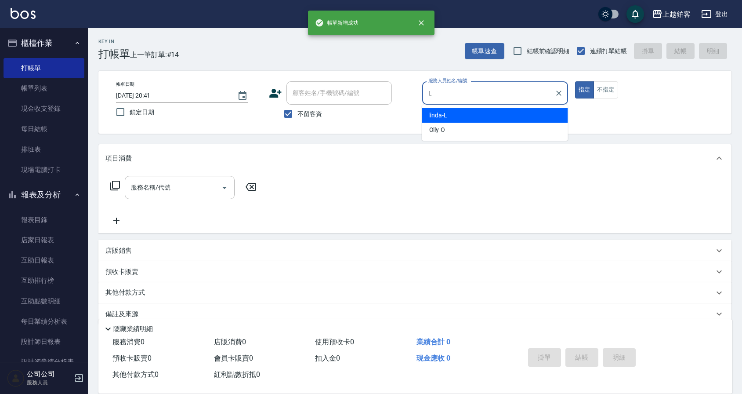
type input "linda-L"
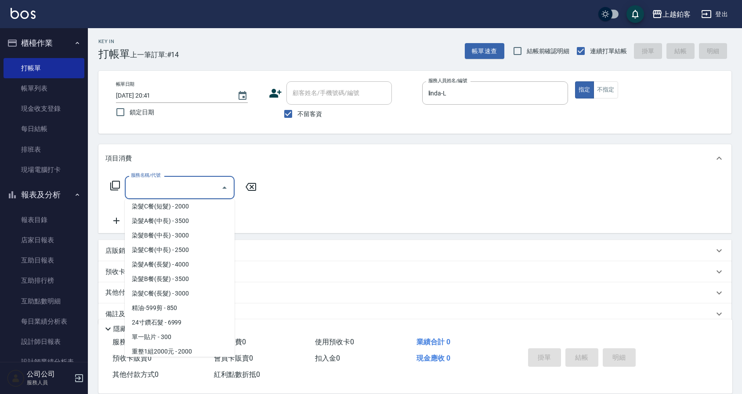
scroll to position [728, 0]
type input "染髮B餐(短髮)(5202)"
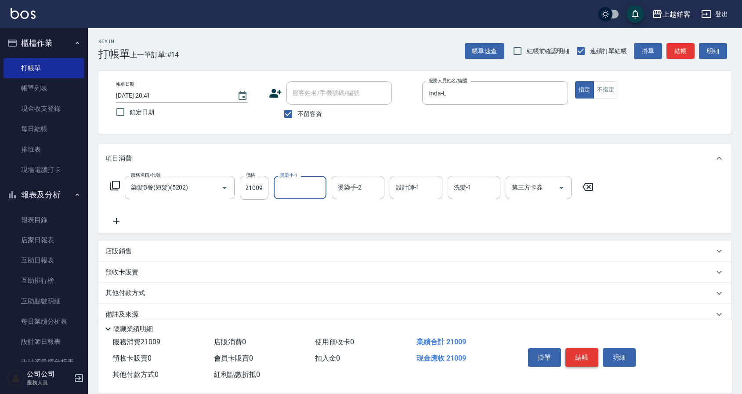
scroll to position [0, 0]
click at [263, 186] on input "21009" at bounding box center [254, 188] width 29 height 24
type input "2100"
type input "芯如-50"
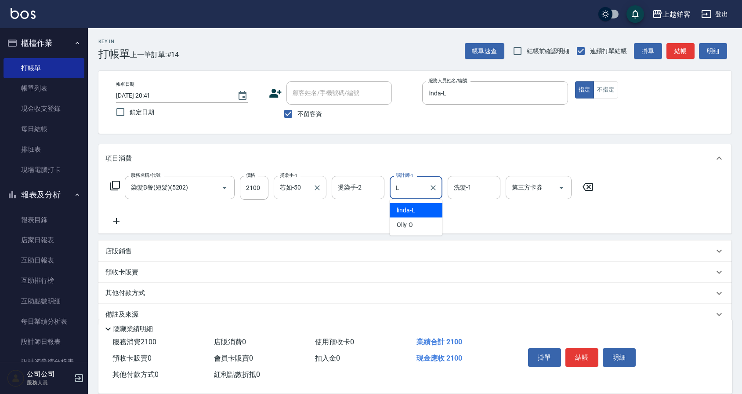
type input "linda-L"
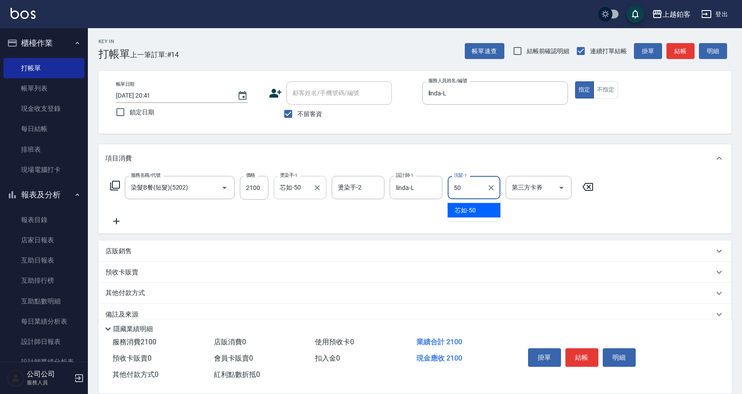
type input "芯如-50"
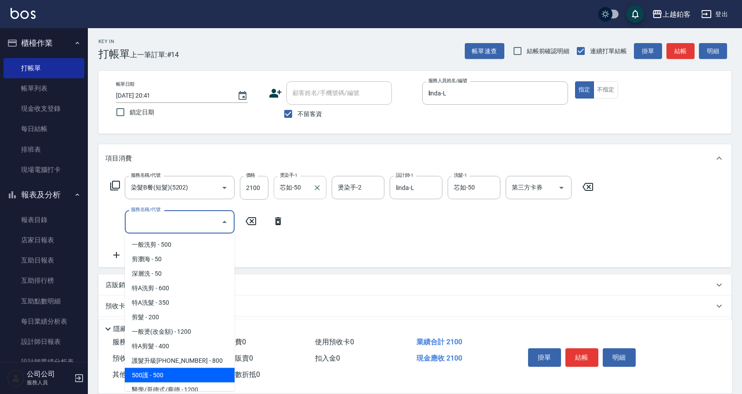
scroll to position [6, 0]
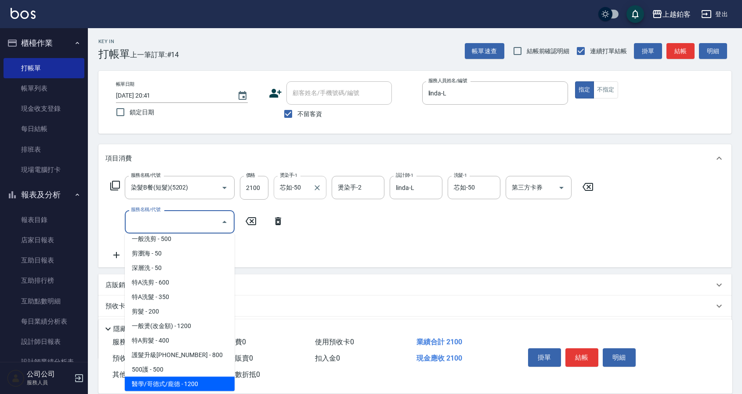
type input "醫學/哥德式/龐德(417)"
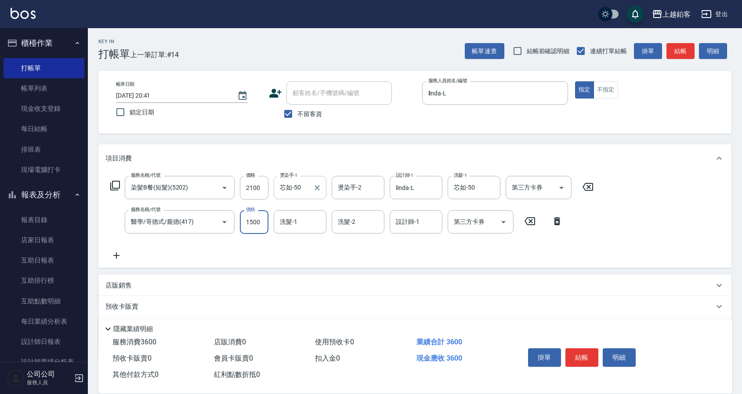
type input "1500"
type input "芯如-50"
type input "linda-L"
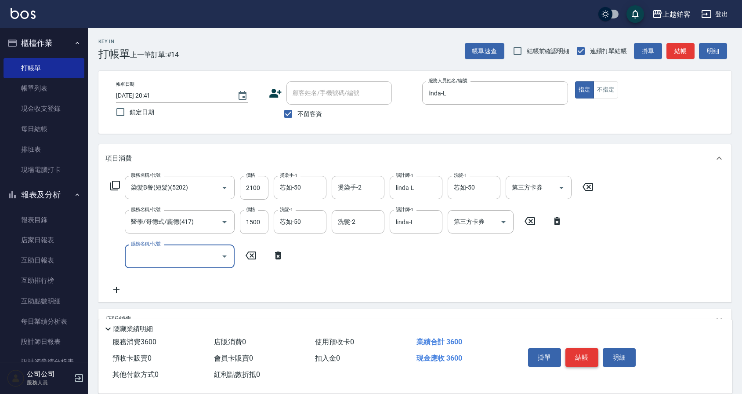
click at [589, 355] on button "結帳" at bounding box center [581, 357] width 33 height 18
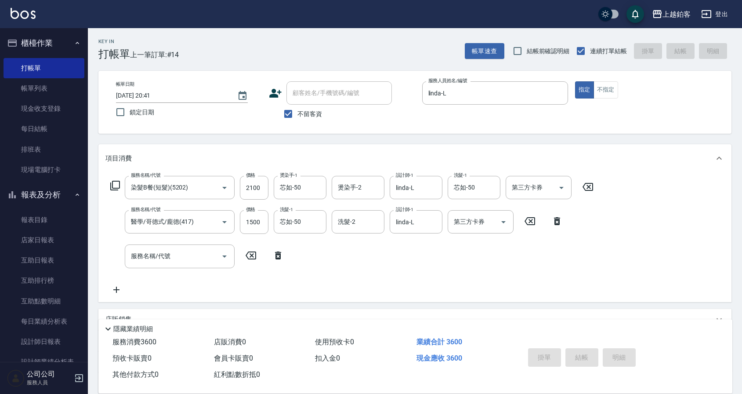
type input "2025/09/06 20:42"
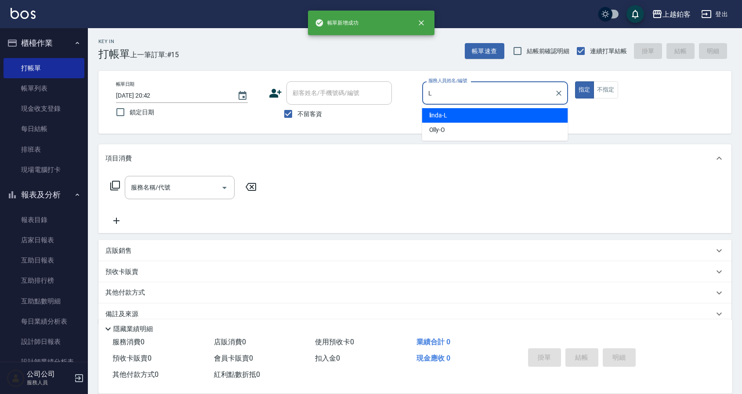
type input "linda-L"
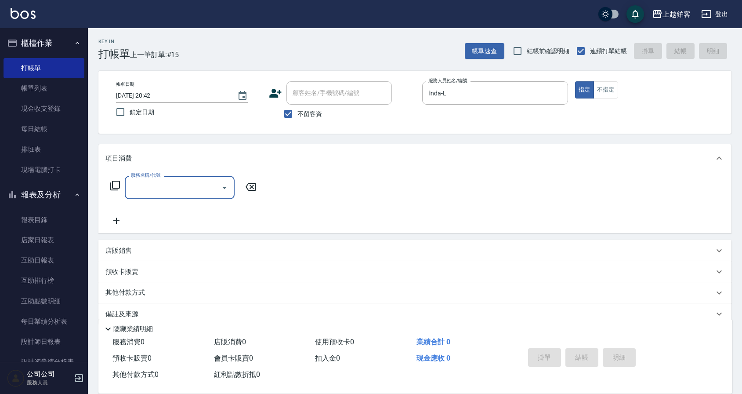
scroll to position [4, 0]
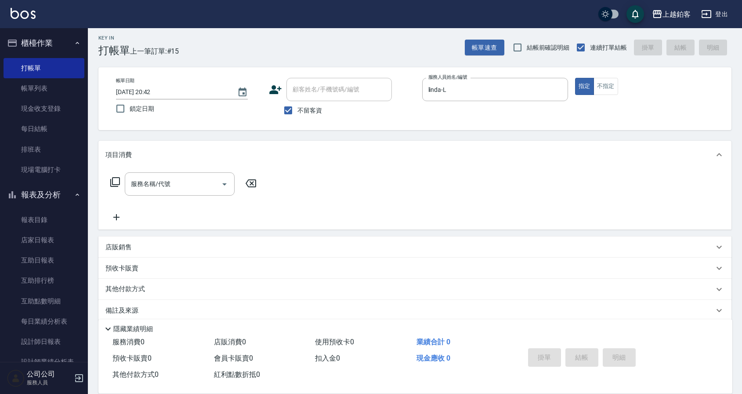
click at [164, 243] on div "店販銷售" at bounding box center [409, 246] width 608 height 9
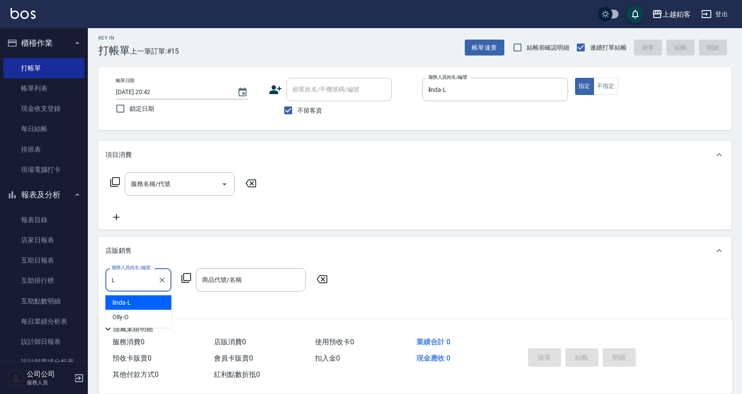
type input "linda-L"
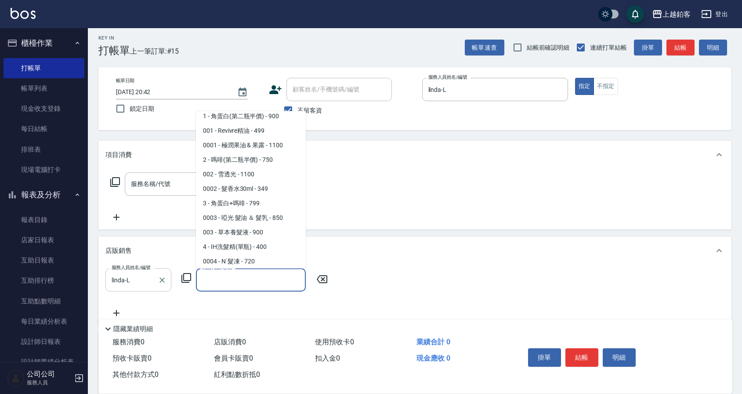
scroll to position [20, 0]
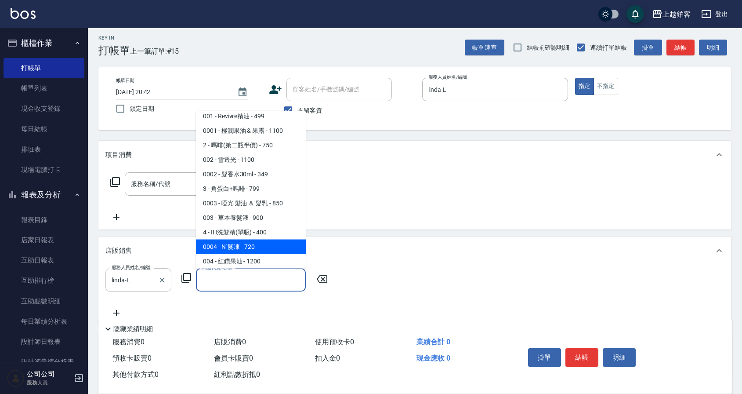
type input "N˙髮凍"
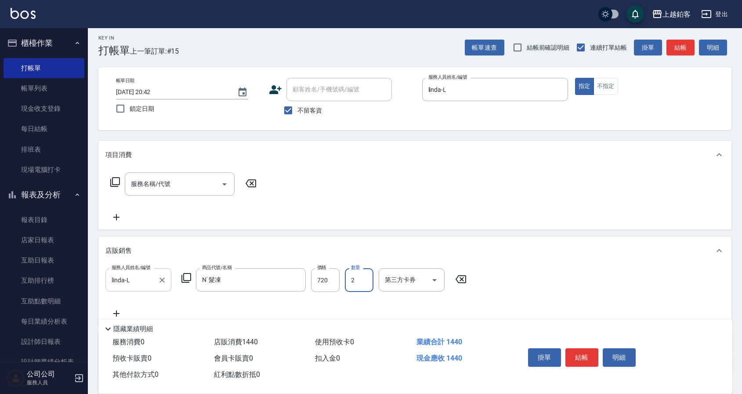
type input "2"
click at [581, 352] on button "結帳" at bounding box center [581, 357] width 33 height 18
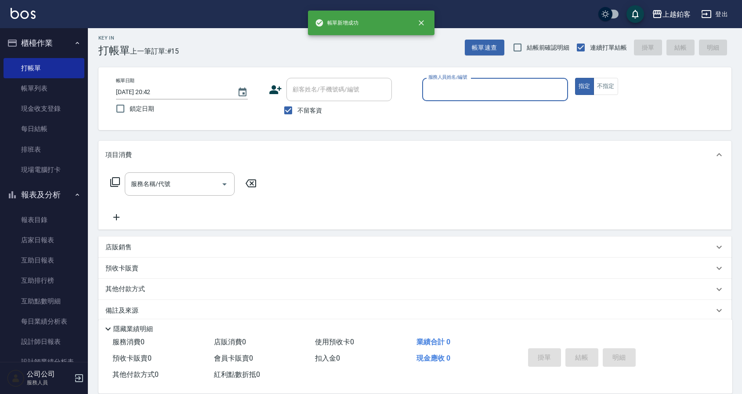
scroll to position [0, 0]
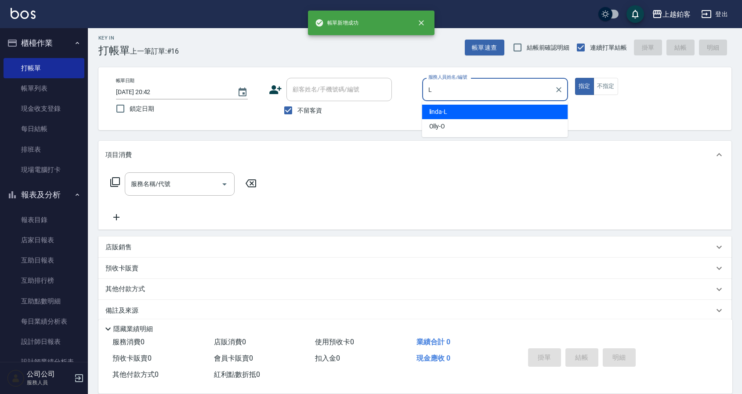
type input "linda-L"
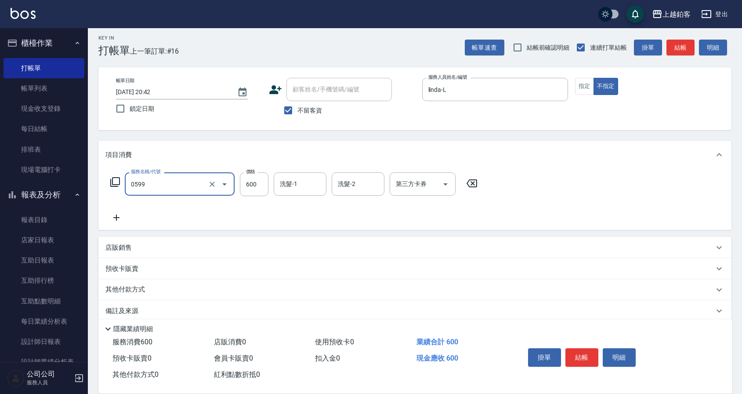
type input "精油-599(0599)"
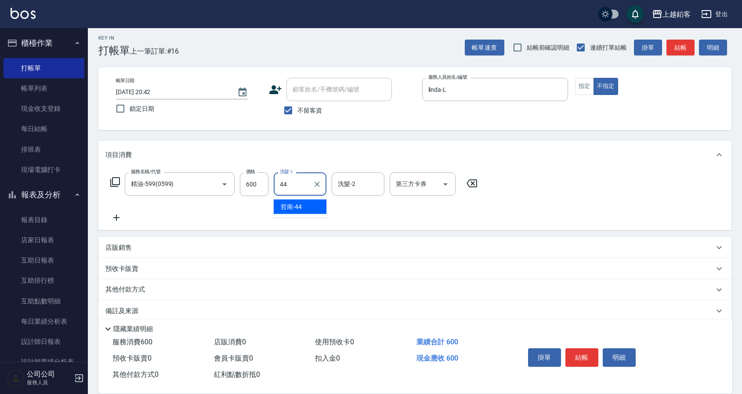
type input "哲南-44"
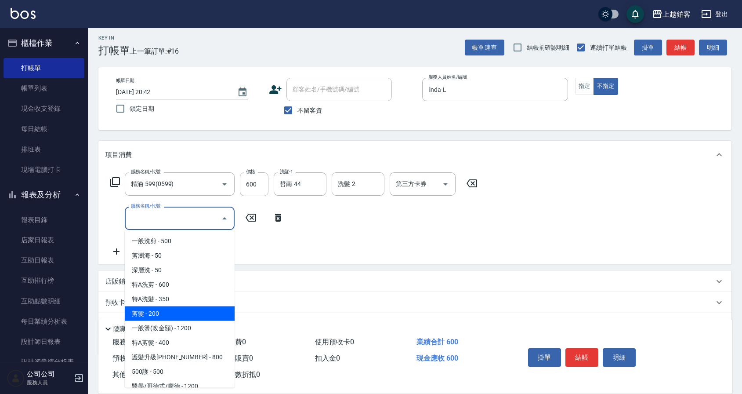
type input "剪髮(200)"
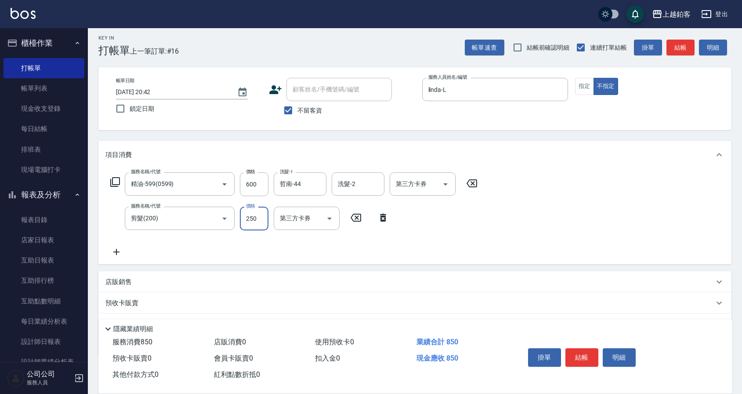
type input "250"
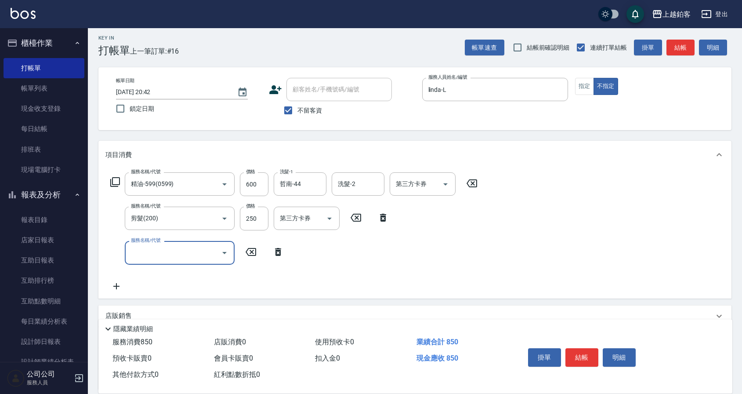
scroll to position [3, 0]
click at [589, 351] on button "結帳" at bounding box center [581, 357] width 33 height 18
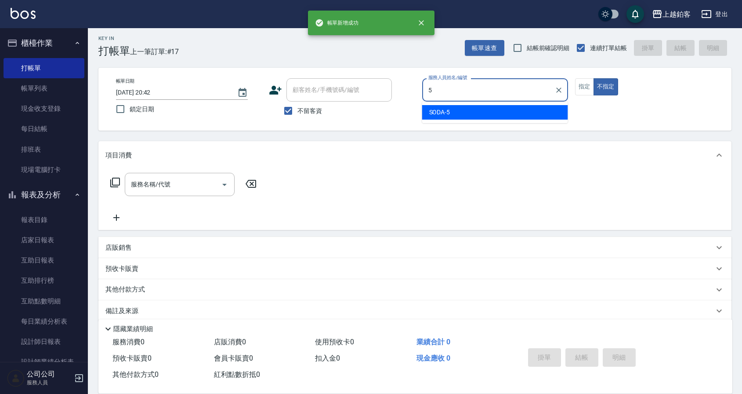
type input "SODA-5"
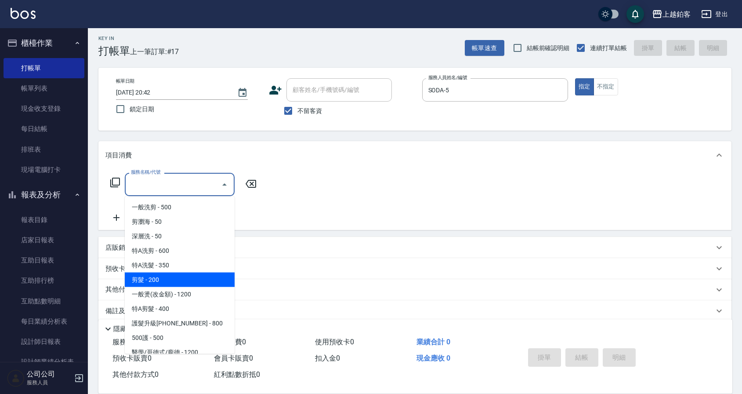
type input "剪髮(200)"
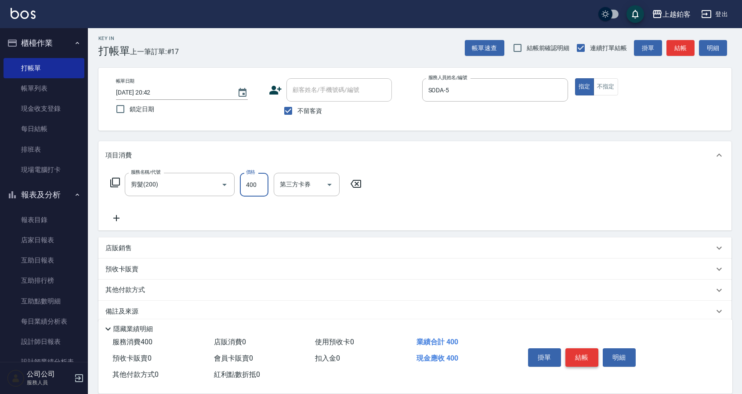
type input "400"
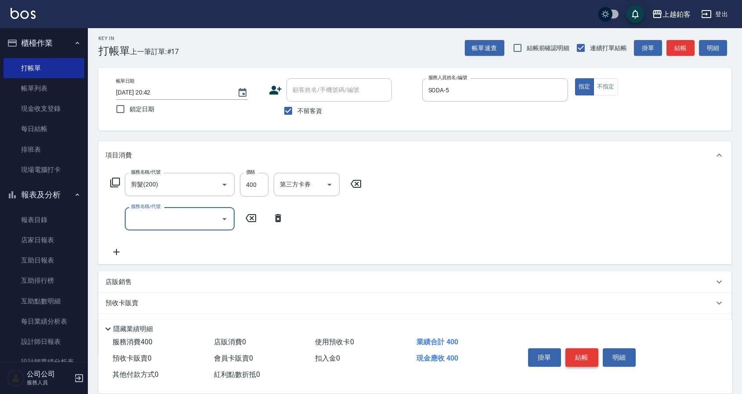
click at [594, 358] on button "結帳" at bounding box center [581, 357] width 33 height 18
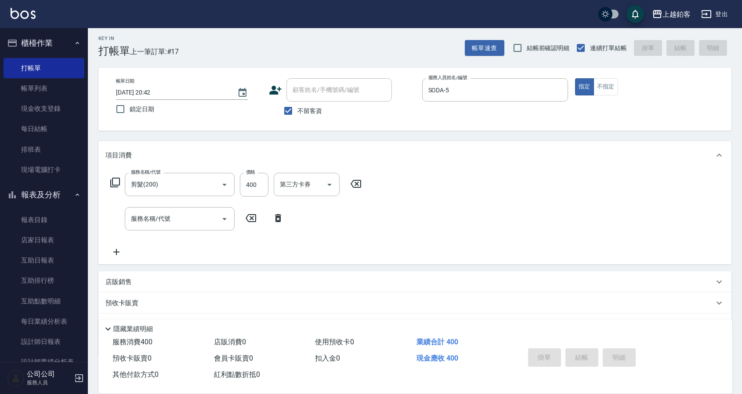
type input "2025/09/06 20:43"
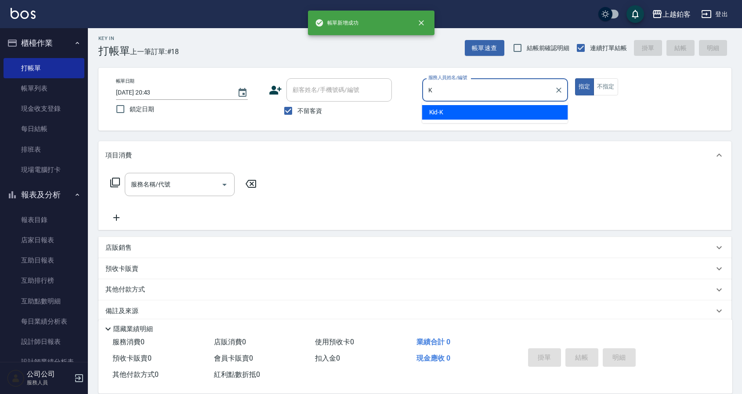
type input "Kid-K"
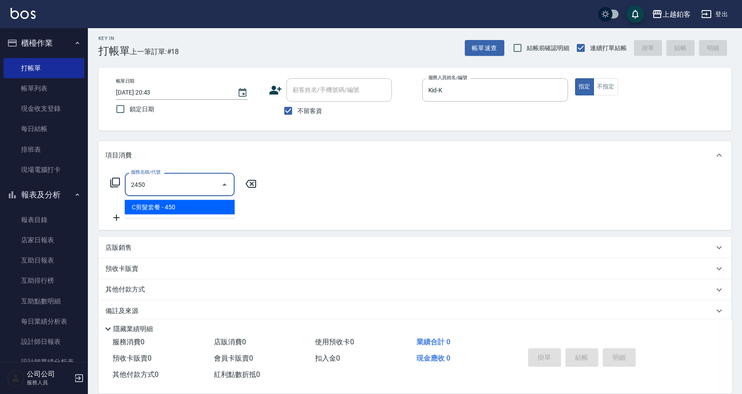
type input "C剪髮套餐(2450)"
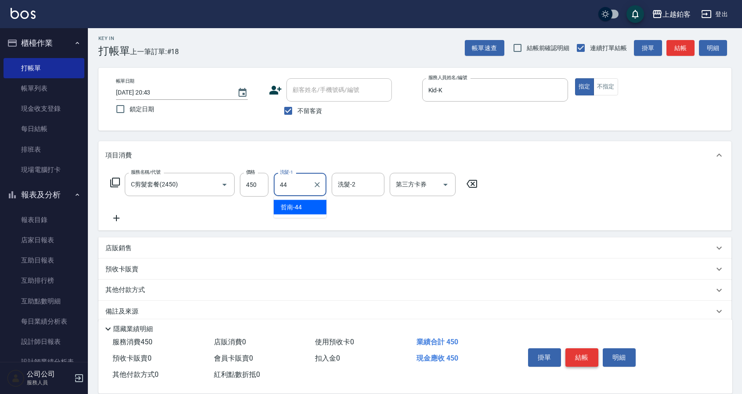
type input "哲南-44"
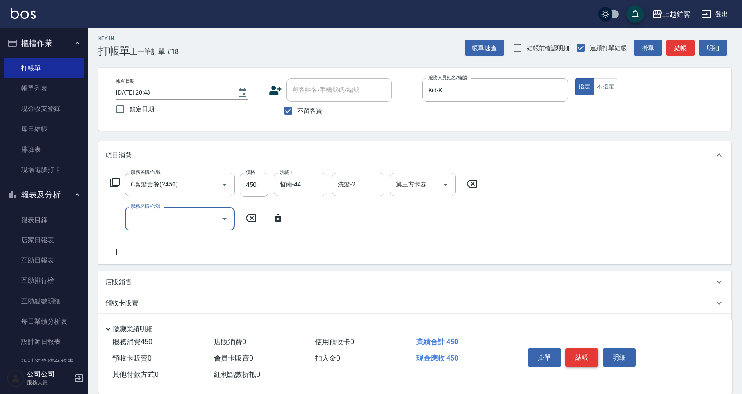
click at [590, 359] on button "結帳" at bounding box center [581, 357] width 33 height 18
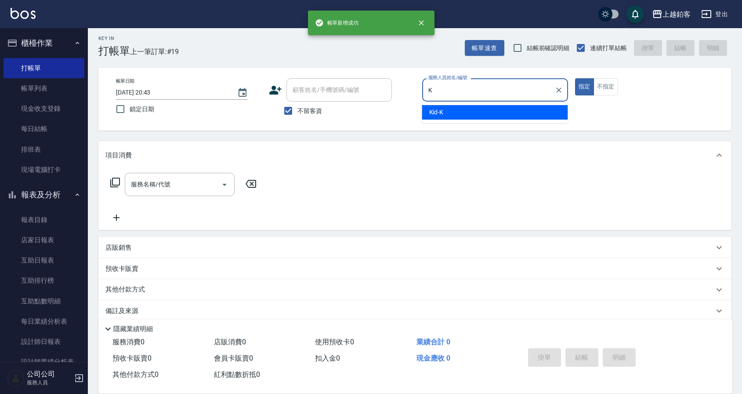
type input "Kid-K"
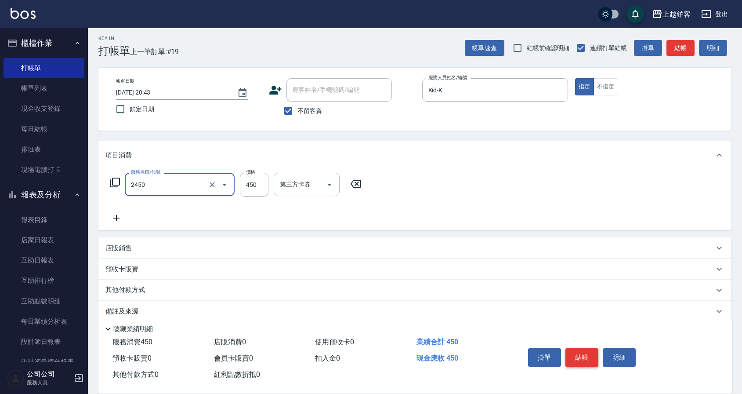
type input "C剪髮套餐(2450)"
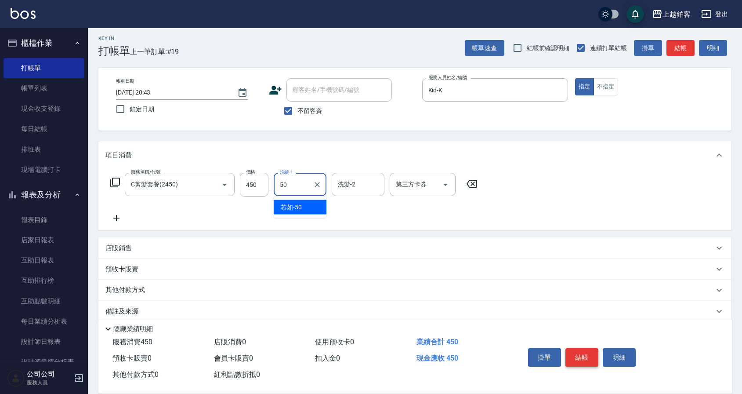
type input "芯如-50"
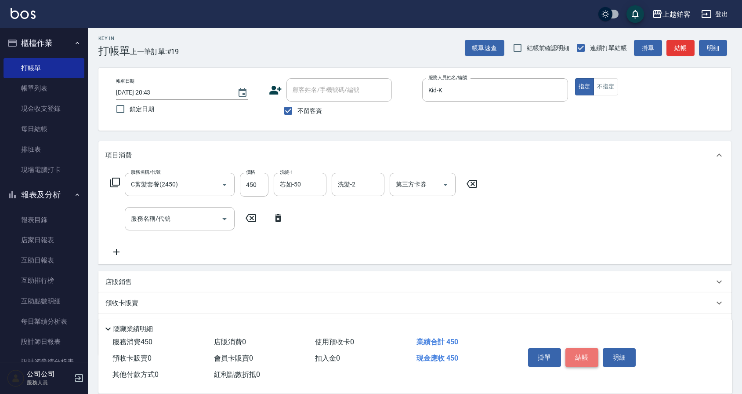
click at [588, 352] on button "結帳" at bounding box center [581, 357] width 33 height 18
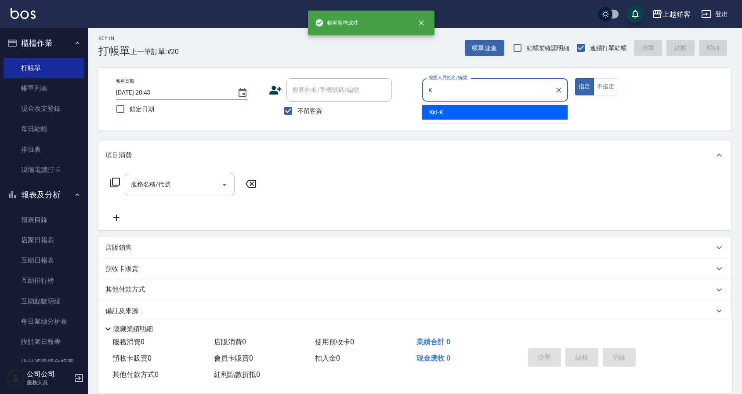
type input "Kid-K"
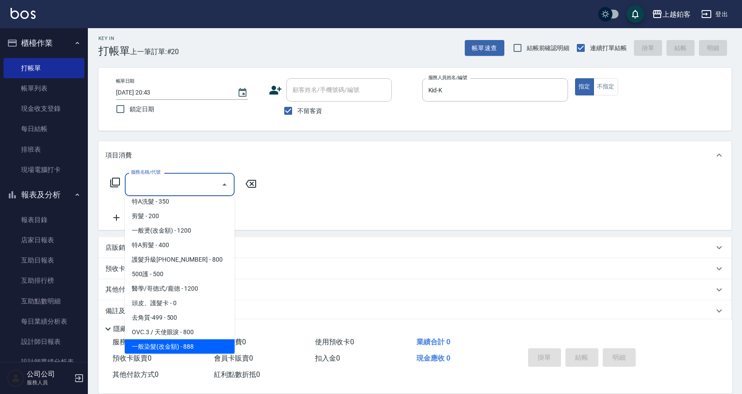
scroll to position [78, 0]
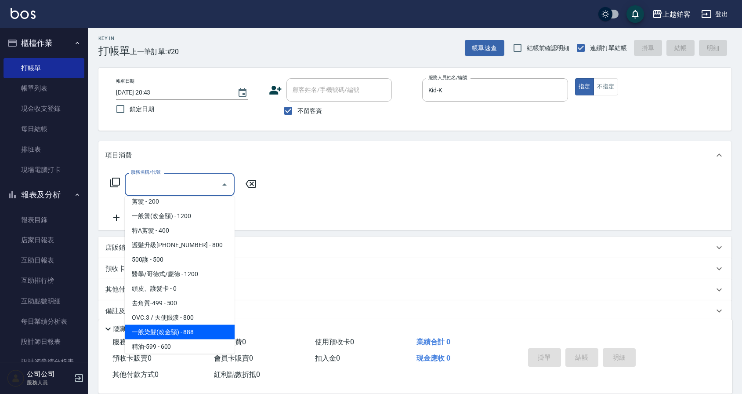
type input "一般染髮(改金額)(501)"
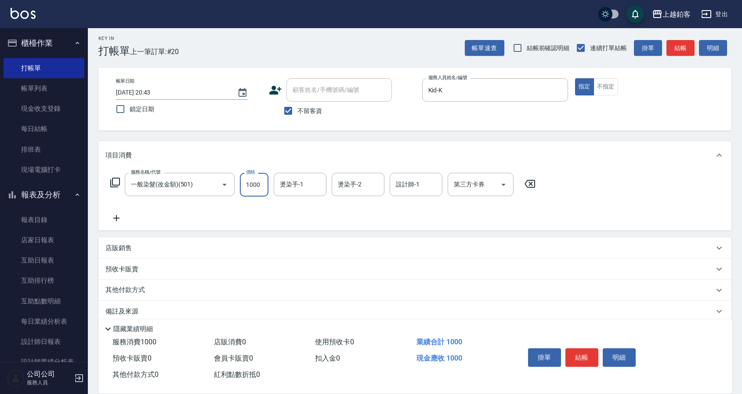
type input "1000"
type input "芯如-50"
type input "Kid-K"
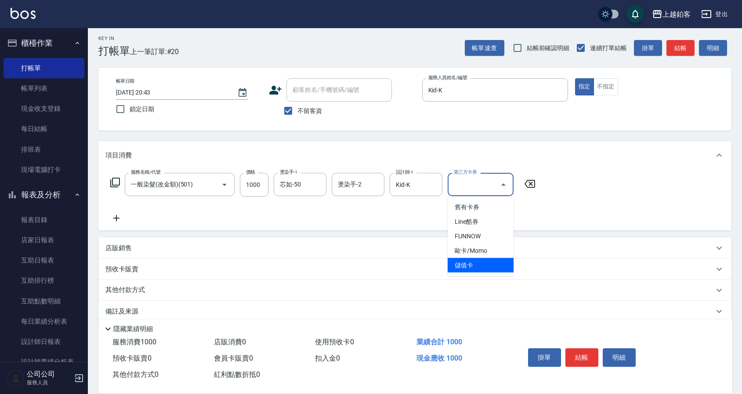
type input "儲值卡"
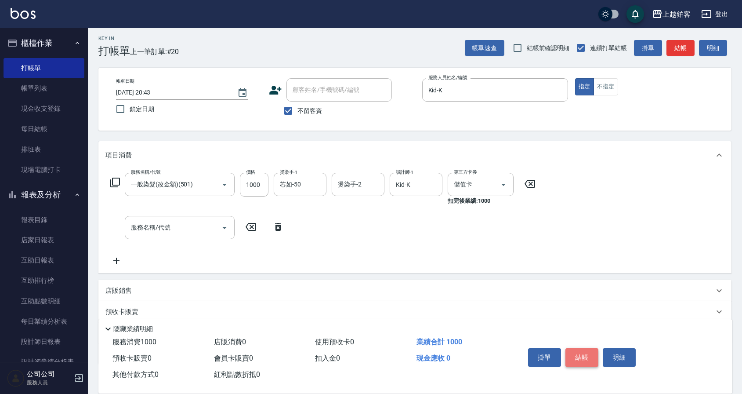
click at [585, 358] on button "結帳" at bounding box center [581, 357] width 33 height 18
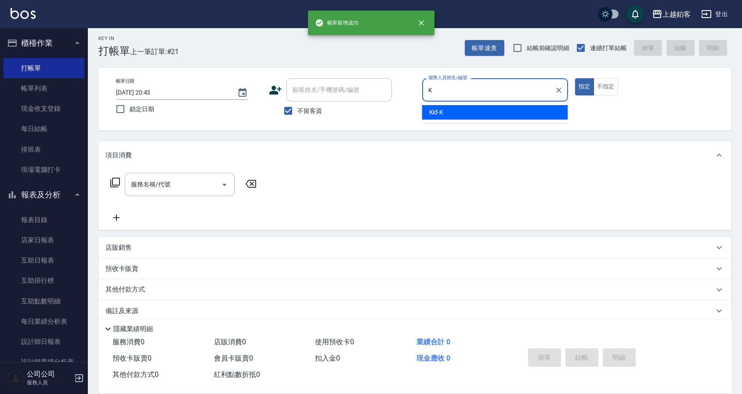
type input "Kid-K"
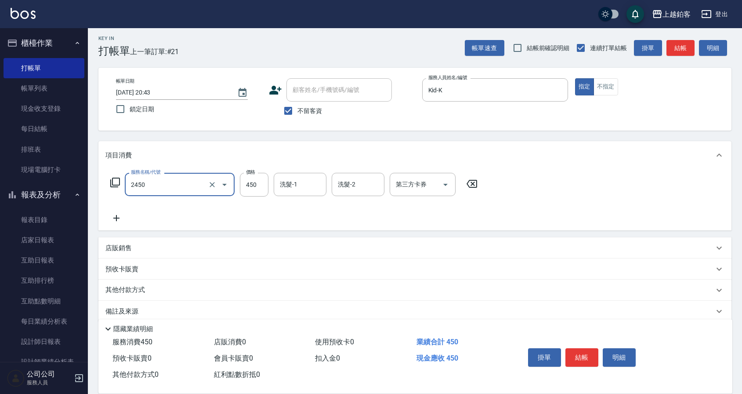
type input "C剪髮套餐(2450)"
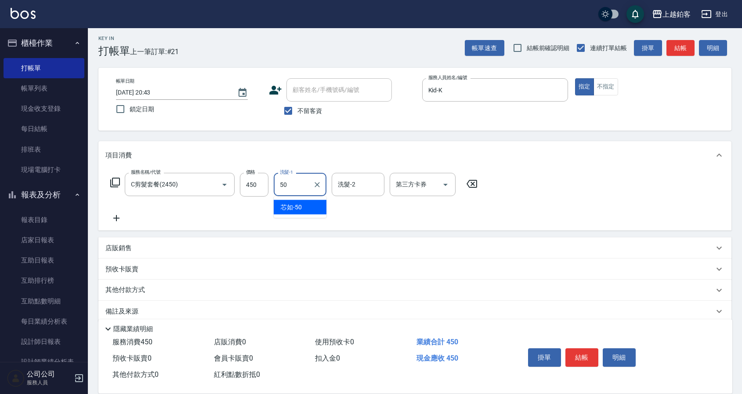
type input "芯如-50"
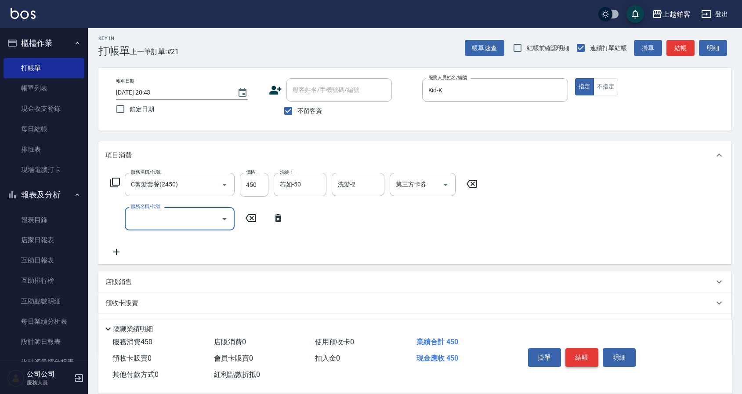
click at [580, 357] on button "結帳" at bounding box center [581, 357] width 33 height 18
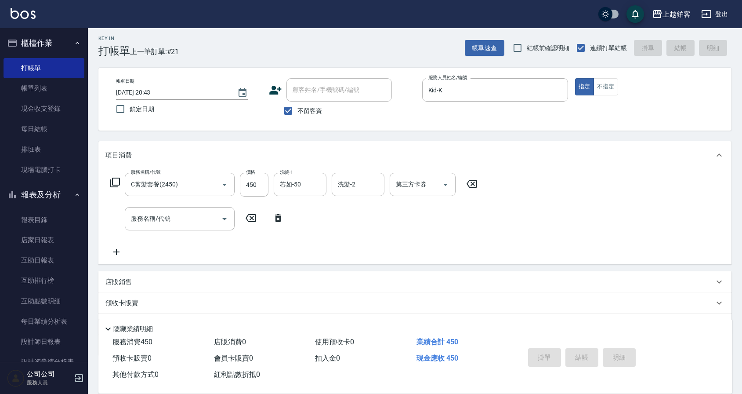
type input "2025/09/06 20:44"
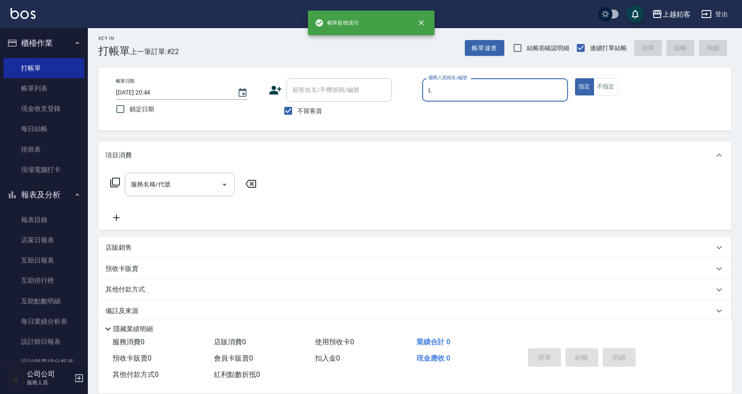
type input "linda-L"
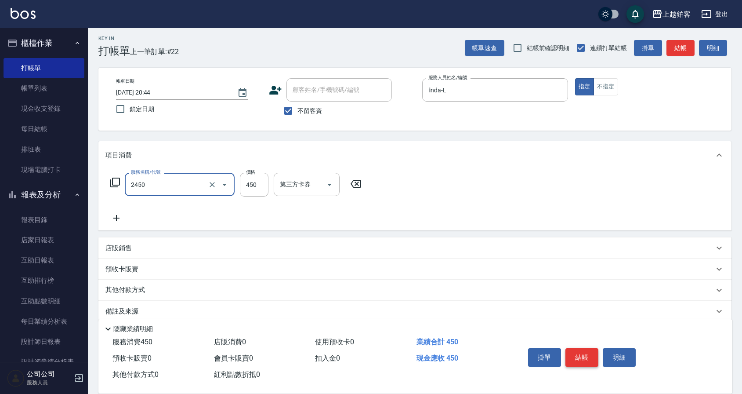
type input "C剪髮套餐(2450)"
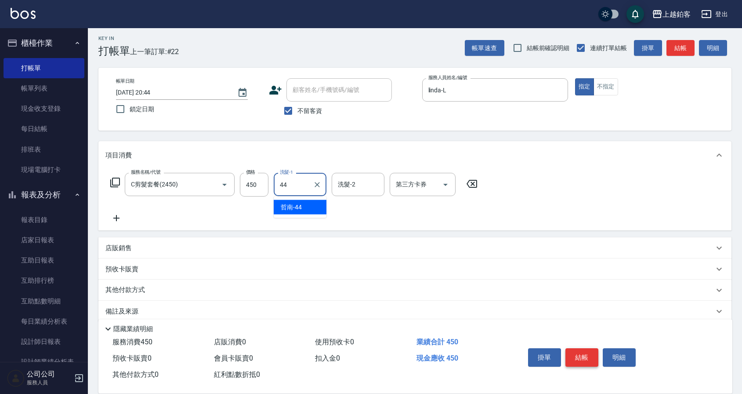
type input "哲南-44"
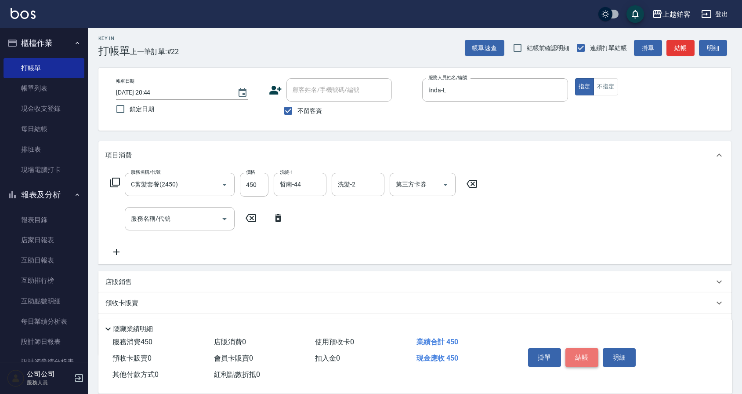
click at [577, 358] on button "結帳" at bounding box center [581, 357] width 33 height 18
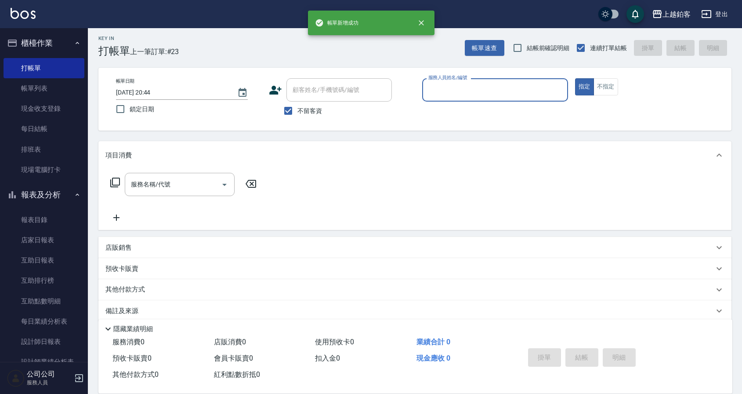
type input "K"
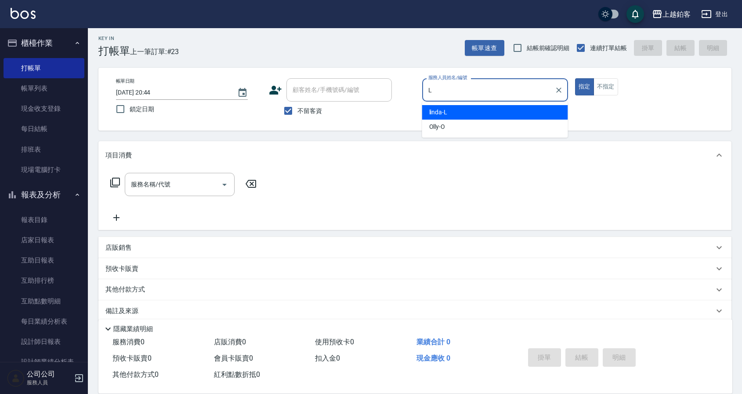
type input "linda-L"
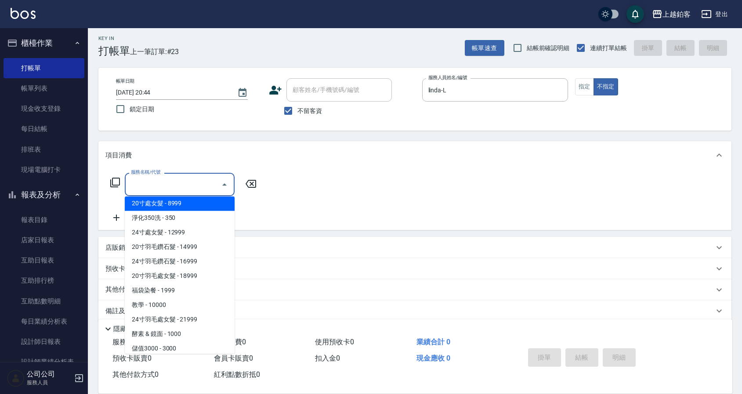
scroll to position [960, 0]
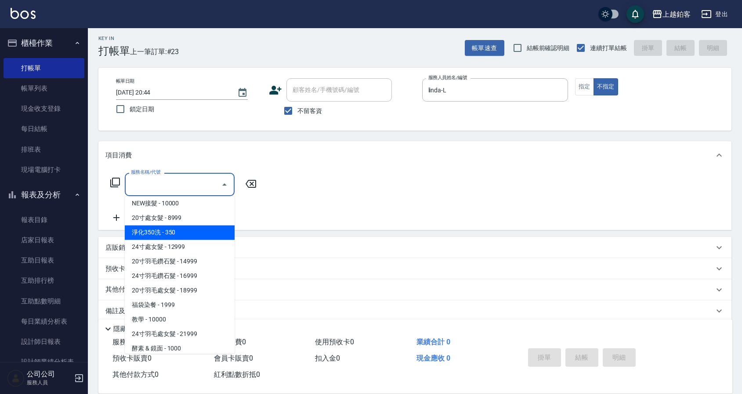
type input "淨化350洗(10020)"
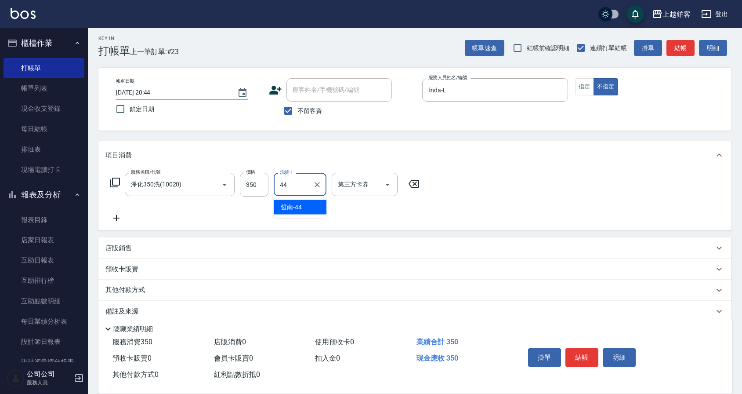
type input "哲南-44"
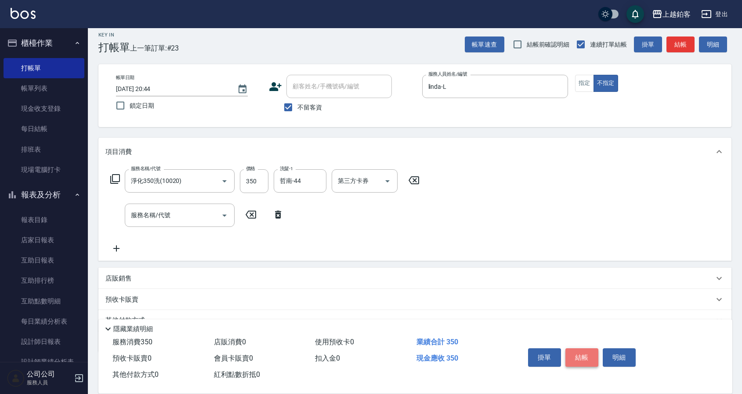
scroll to position [7, 0]
click at [579, 354] on button "結帳" at bounding box center [581, 357] width 33 height 18
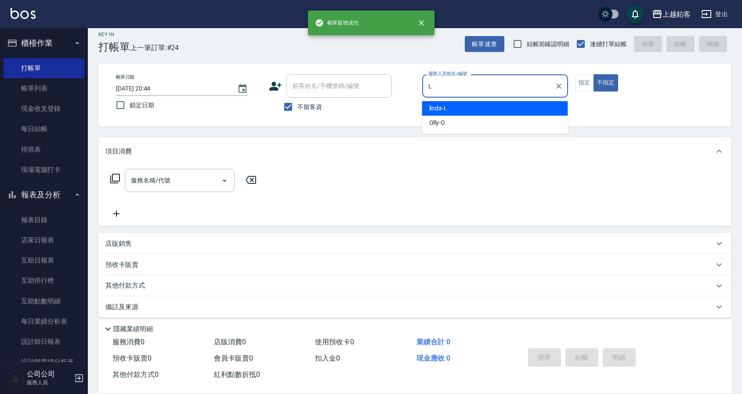
type input "linda-L"
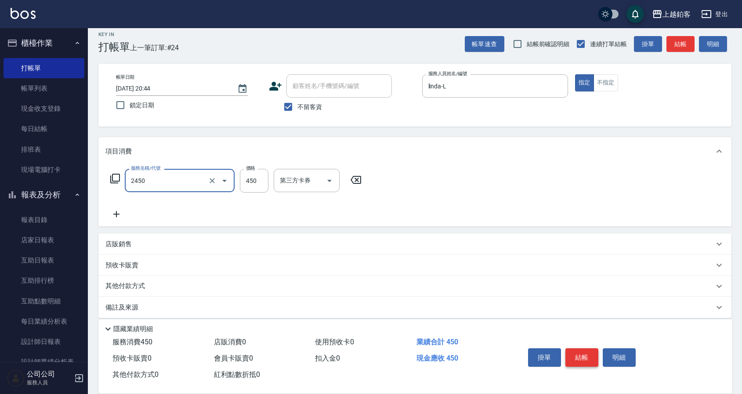
type input "C剪髮套餐(2450)"
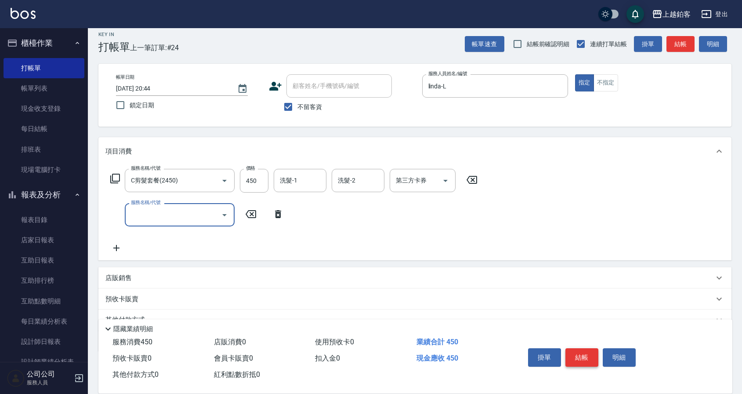
click at [576, 352] on button "結帳" at bounding box center [581, 357] width 33 height 18
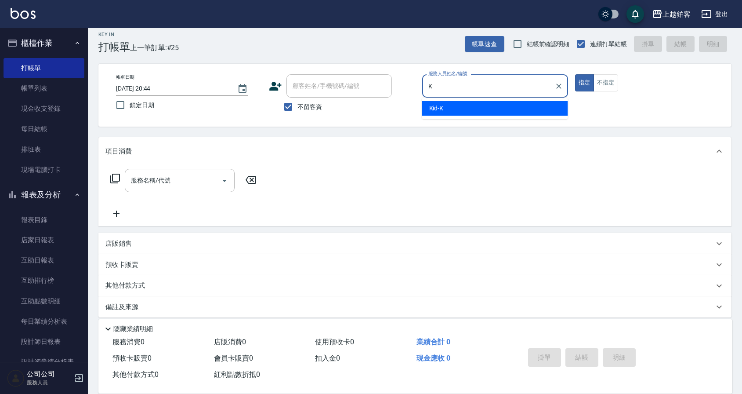
type input "Kid-K"
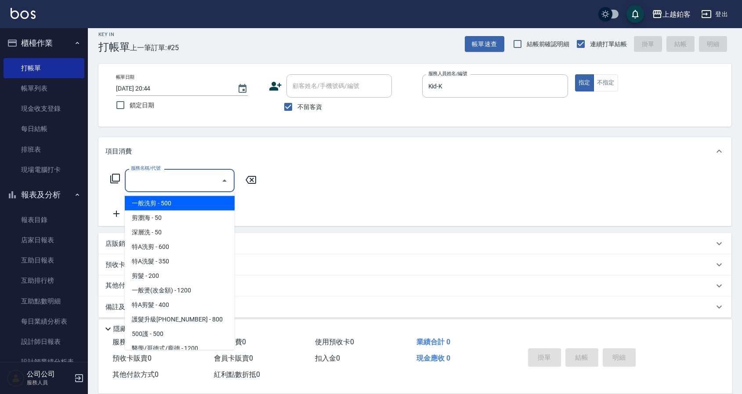
type input "一般洗剪(5)"
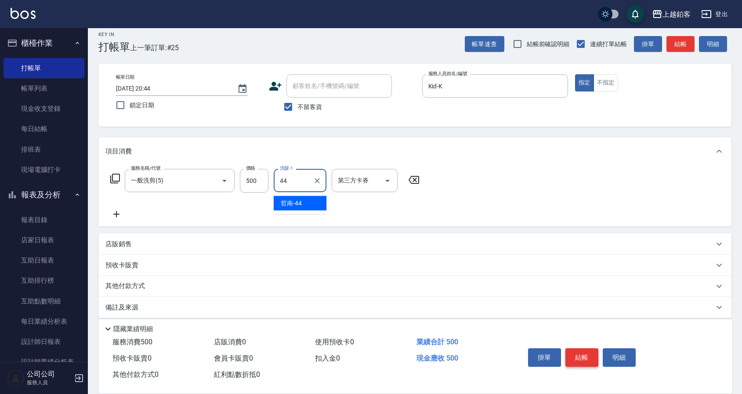
type input "哲南-44"
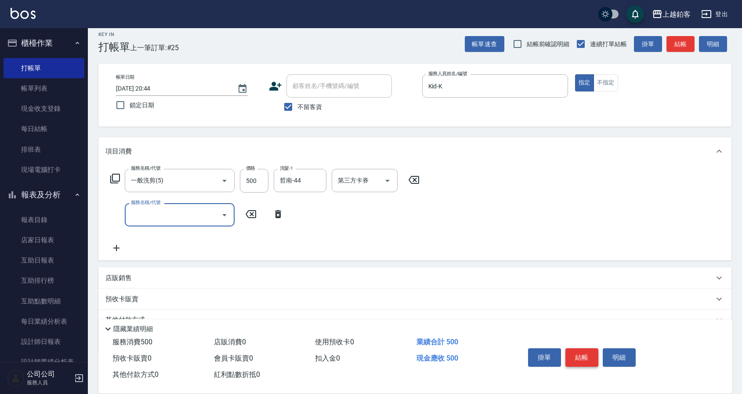
scroll to position [0, 0]
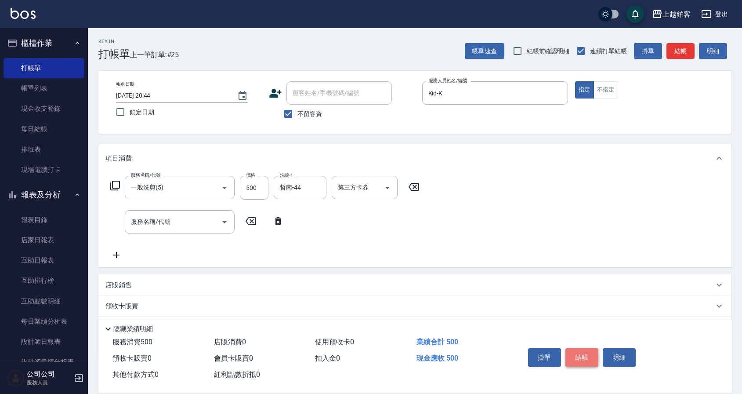
click at [586, 361] on button "結帳" at bounding box center [581, 357] width 33 height 18
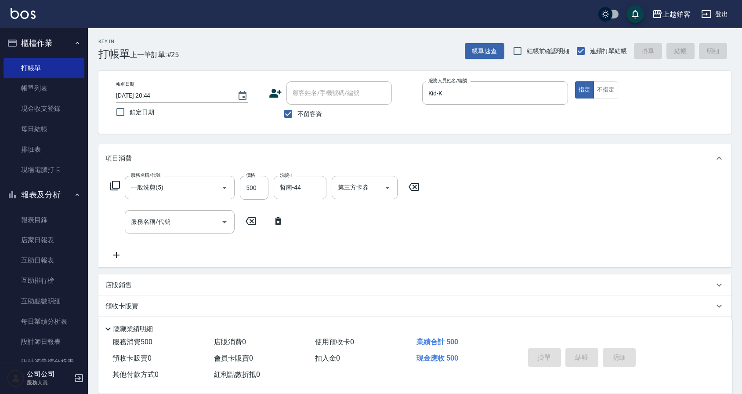
type input "2025/09/06 20:52"
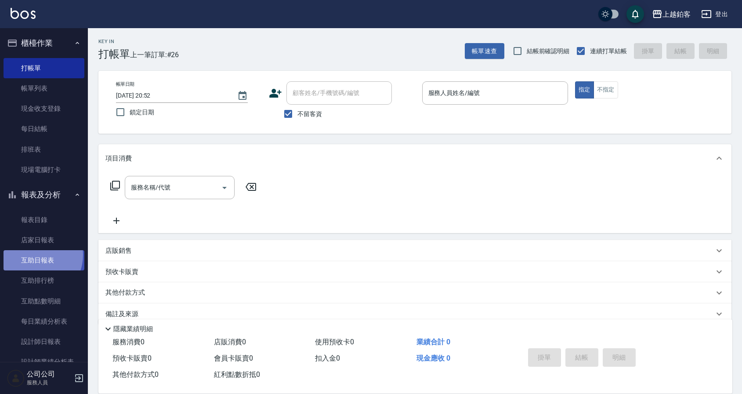
click at [34, 255] on link "互助日報表" at bounding box center [44, 260] width 81 height 20
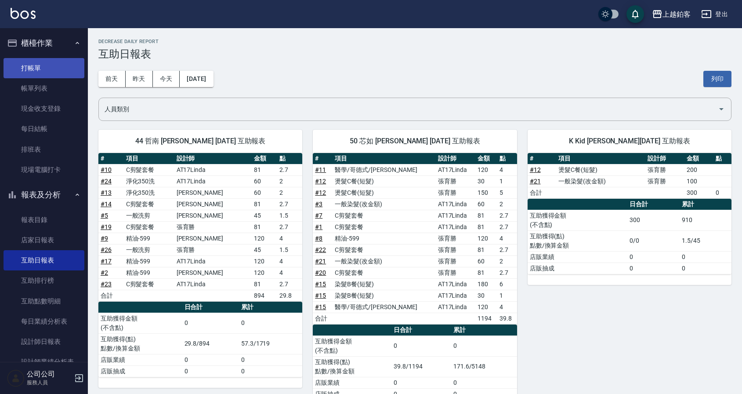
click at [38, 65] on link "打帳單" at bounding box center [44, 68] width 81 height 20
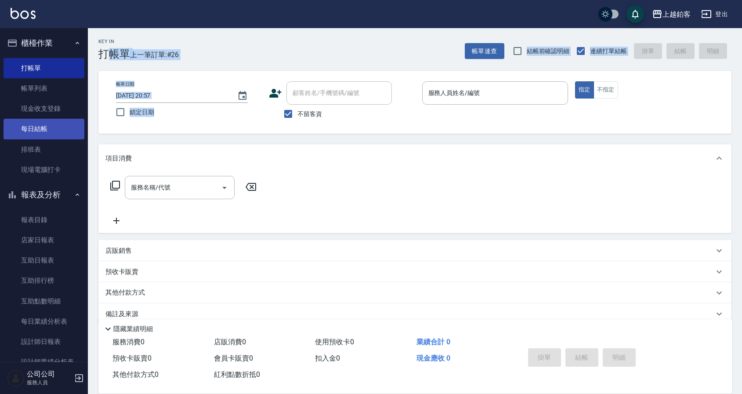
click at [29, 130] on link "每日結帳" at bounding box center [44, 129] width 81 height 20
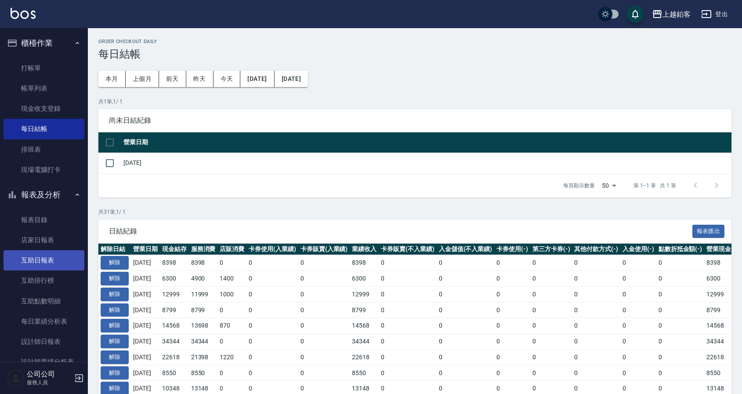
click at [43, 262] on link "互助日報表" at bounding box center [44, 260] width 81 height 20
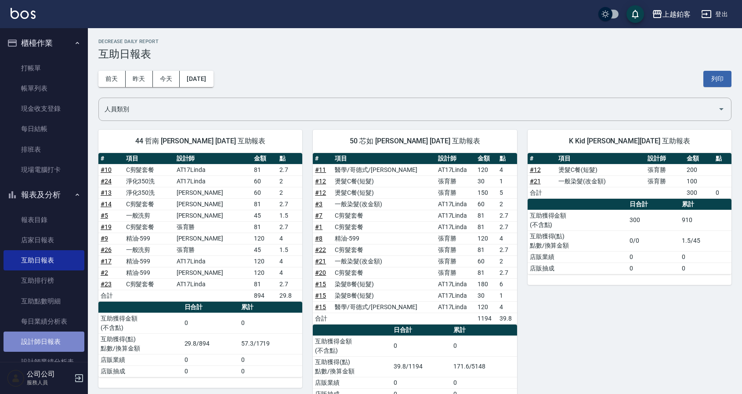
click at [47, 345] on link "設計師日報表" at bounding box center [44, 341] width 81 height 20
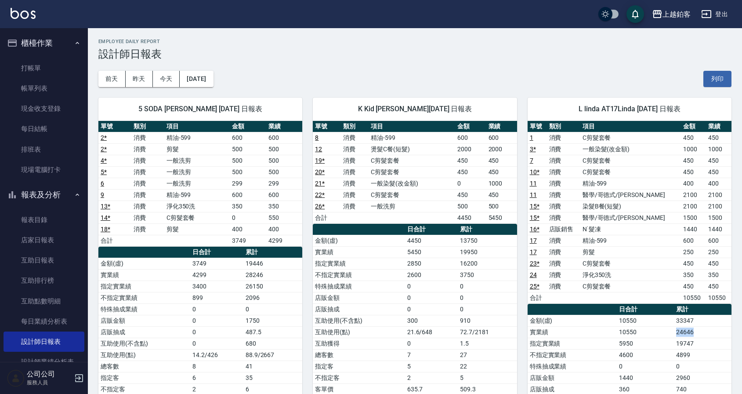
drag, startPoint x: 674, startPoint y: 334, endPoint x: 705, endPoint y: 334, distance: 30.8
click at [705, 334] on td "24646" at bounding box center [703, 331] width 58 height 11
drag, startPoint x: 671, startPoint y: 318, endPoint x: 700, endPoint y: 320, distance: 28.6
click at [700, 320] on tr "金額(虛) 10550 33347" at bounding box center [630, 320] width 204 height 11
click at [699, 322] on td "33347" at bounding box center [703, 320] width 58 height 11
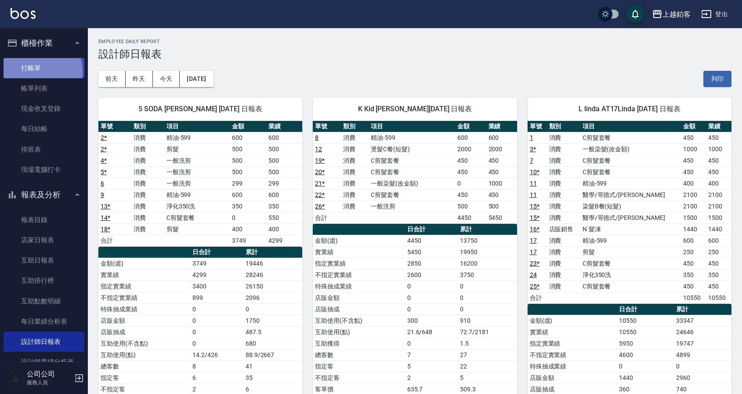
click at [31, 72] on link "打帳單" at bounding box center [44, 68] width 81 height 20
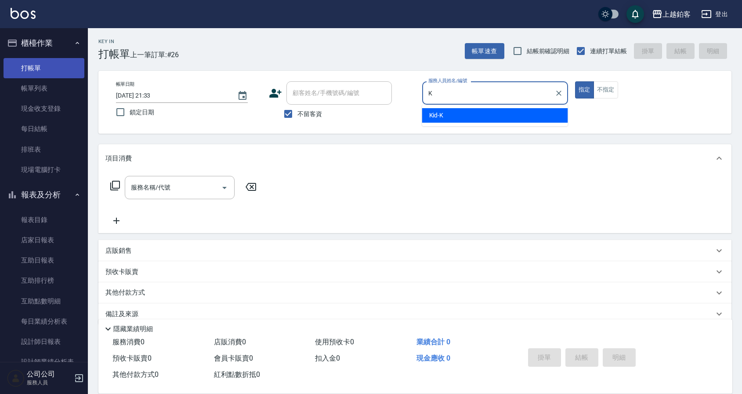
type input "Kid-K"
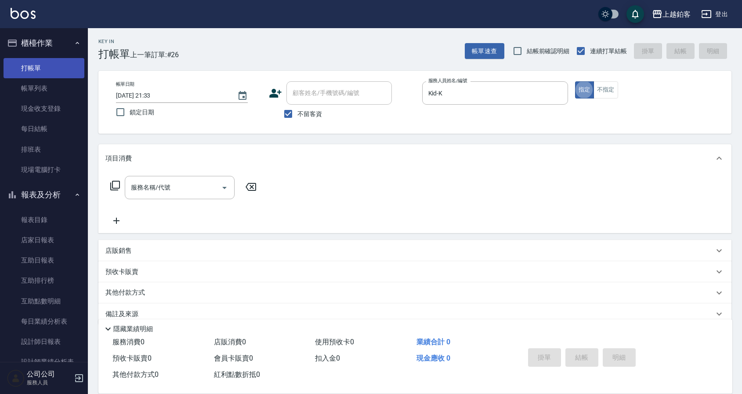
type button "true"
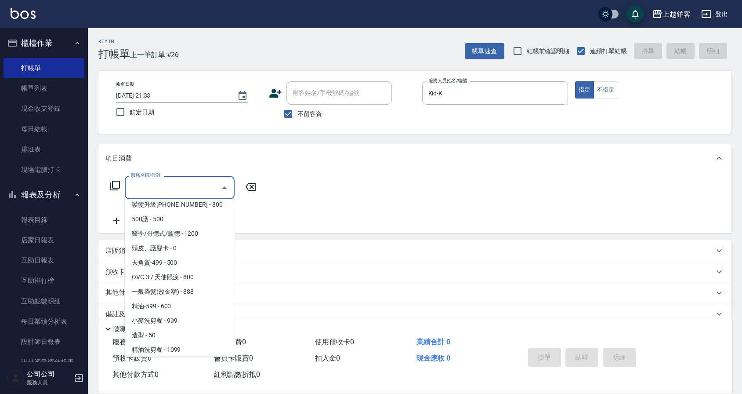
scroll to position [136, 0]
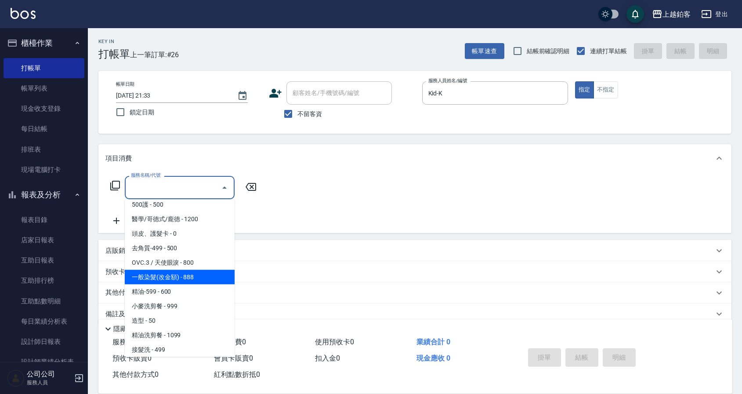
type input "一般染髮(改金額)(501)"
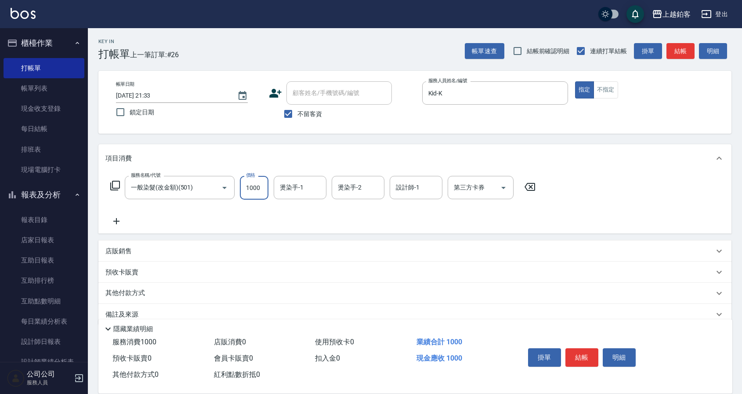
type input "1000"
type input "芯如-50"
type input "Kid-K"
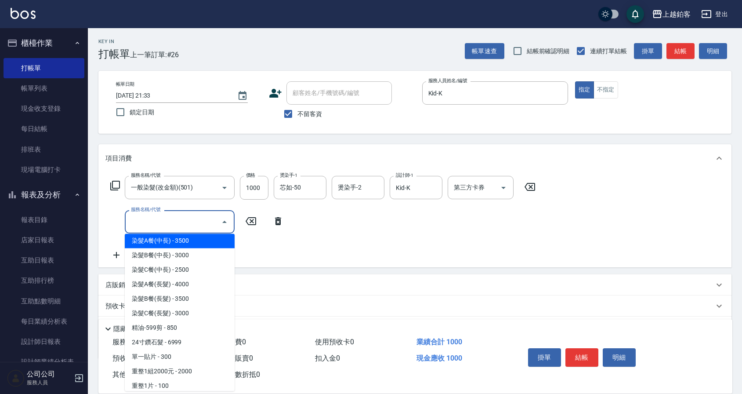
scroll to position [743, 0]
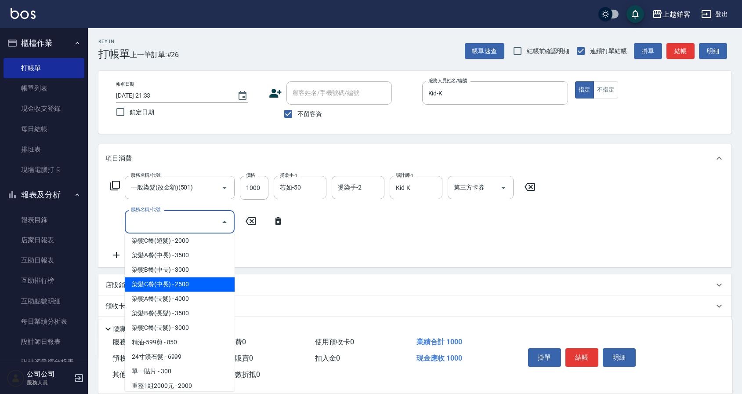
type input "染髮C餐(中長)(5303)"
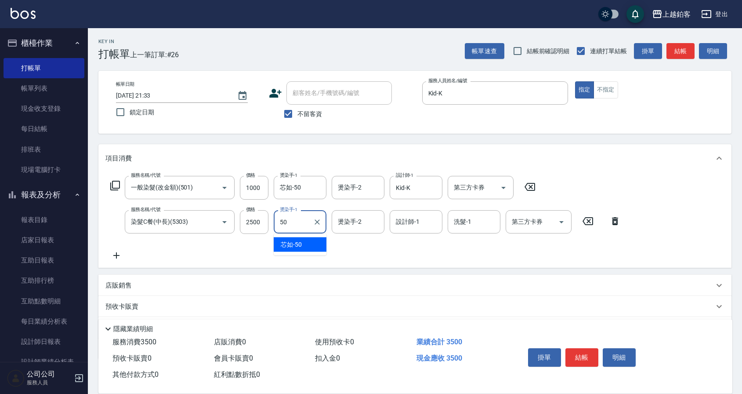
type input "芯如-50"
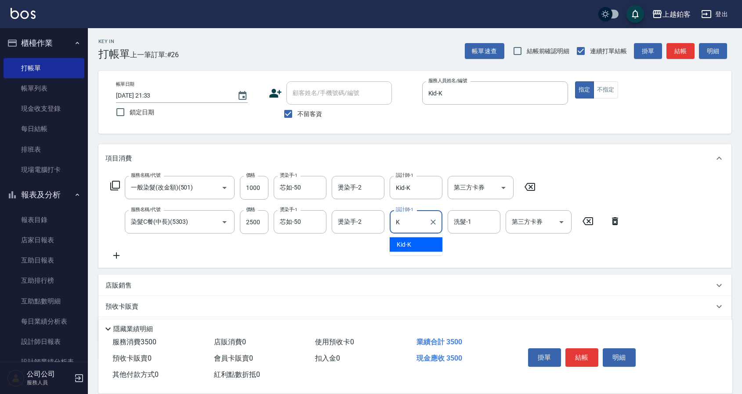
type input "Kid-K"
type input "芯如-50"
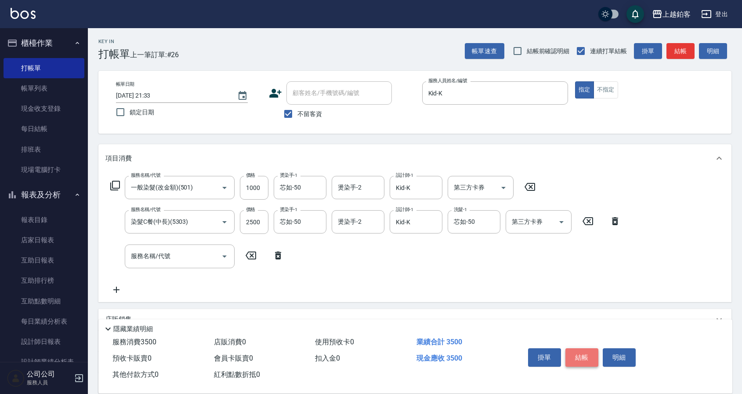
click at [579, 357] on button "結帳" at bounding box center [581, 357] width 33 height 18
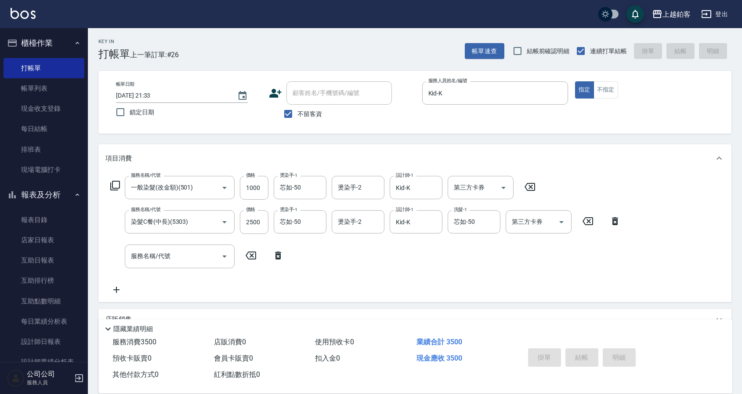
type input "2025/09/06 21:38"
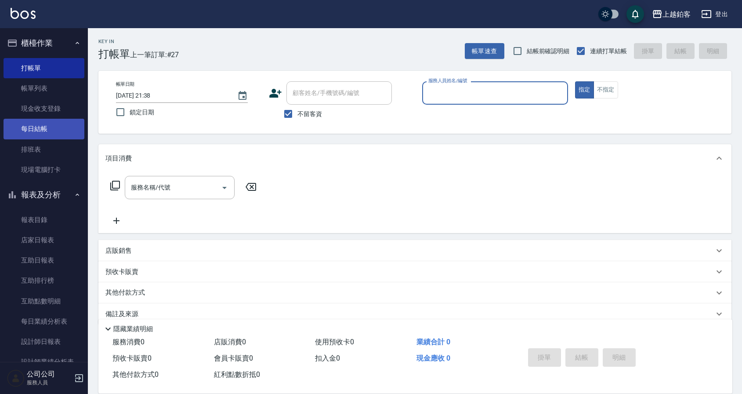
click at [41, 130] on link "每日結帳" at bounding box center [44, 129] width 81 height 20
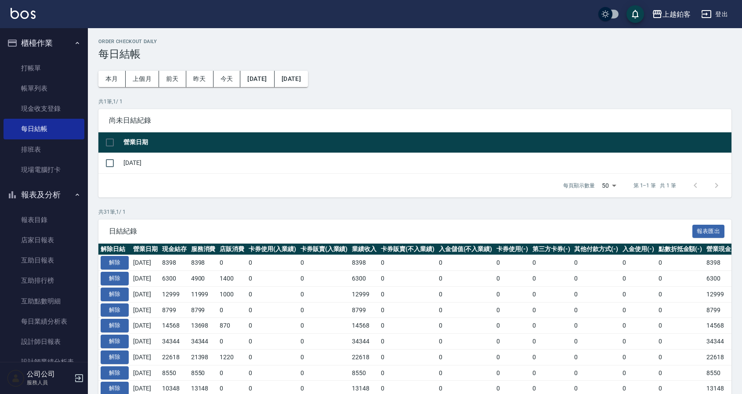
click at [129, 166] on td "[DATE]" at bounding box center [426, 162] width 610 height 21
click at [115, 163] on input "checkbox" at bounding box center [110, 163] width 18 height 18
checkbox input "true"
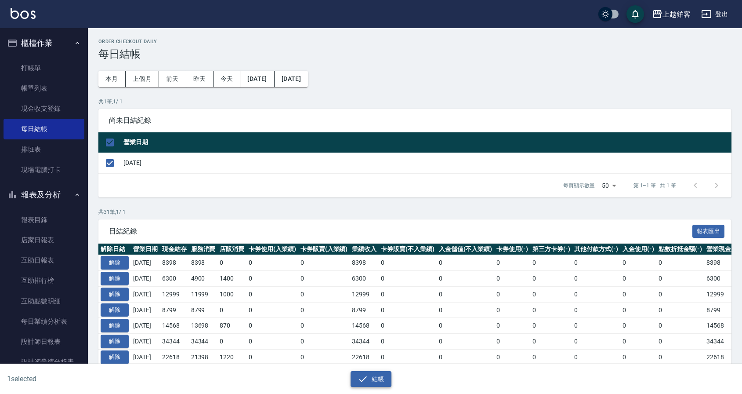
click at [372, 384] on button "結帳" at bounding box center [371, 379] width 41 height 16
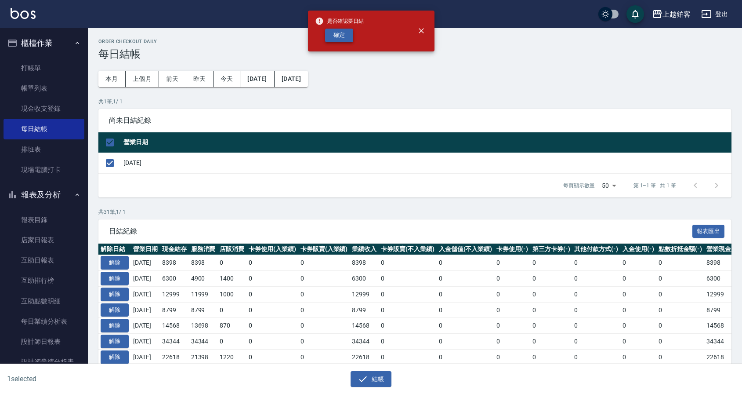
click at [339, 33] on button "確定" at bounding box center [339, 36] width 28 height 14
checkbox input "false"
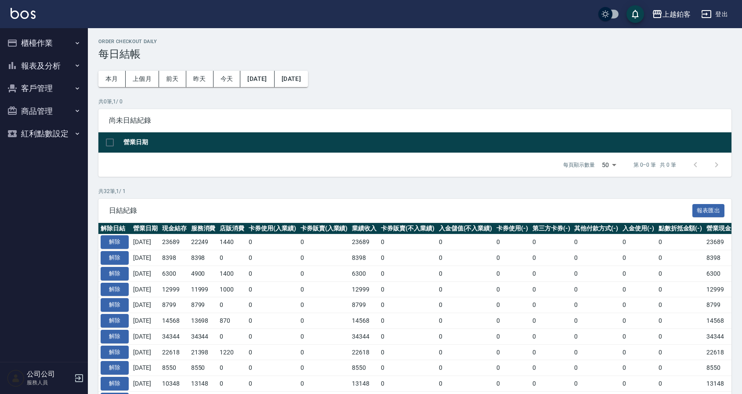
click at [30, 70] on button "報表及分析" at bounding box center [44, 65] width 81 height 23
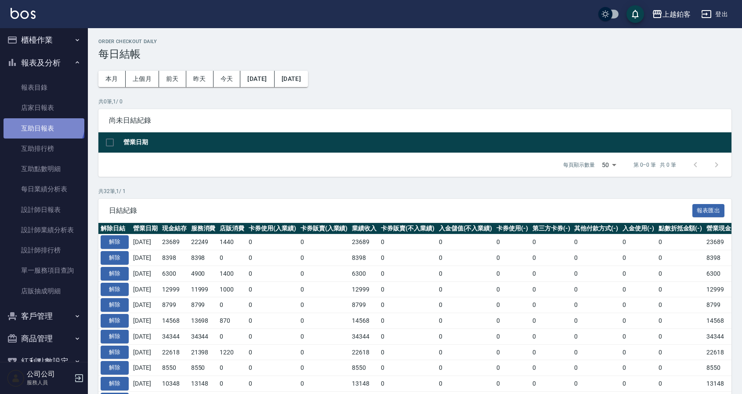
click at [43, 125] on link "互助日報表" at bounding box center [44, 128] width 81 height 20
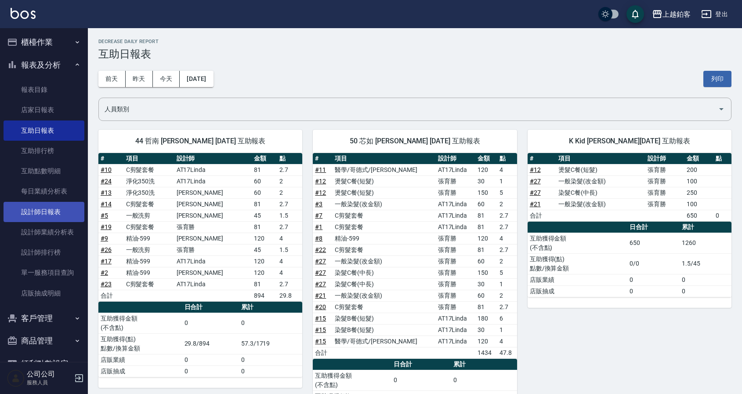
click at [27, 206] on link "設計師日報表" at bounding box center [44, 212] width 81 height 20
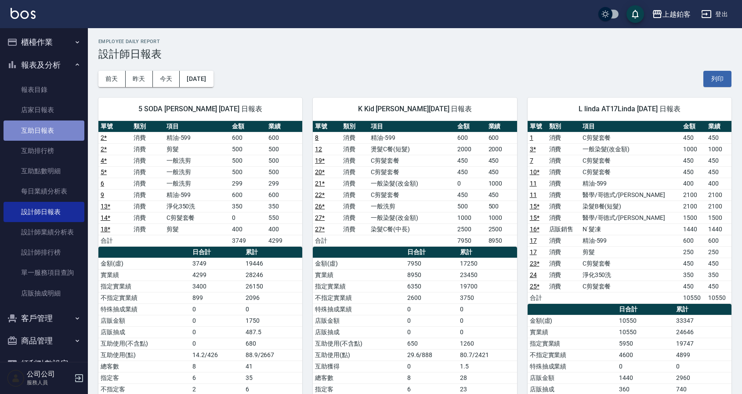
click at [64, 128] on link "互助日報表" at bounding box center [44, 130] width 81 height 20
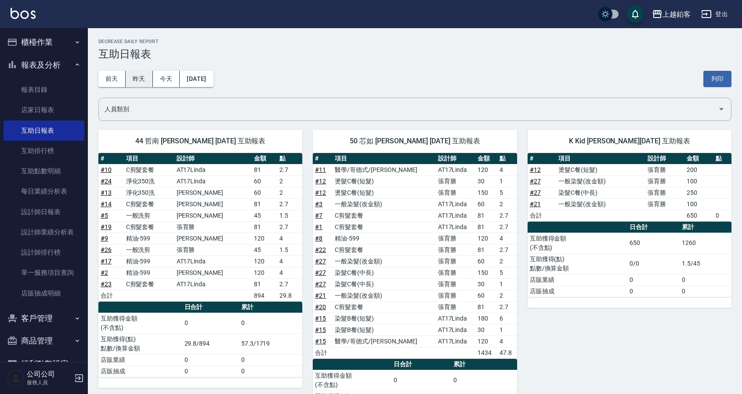
click at [136, 85] on button "昨天" at bounding box center [139, 79] width 27 height 16
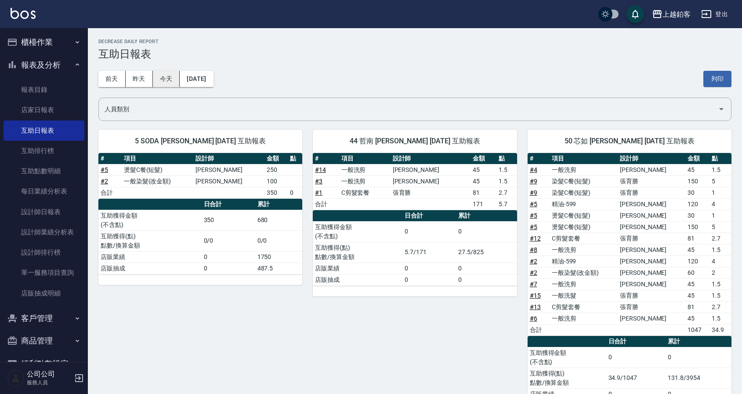
click at [175, 78] on button "今天" at bounding box center [166, 79] width 27 height 16
